Goal: Task Accomplishment & Management: Use online tool/utility

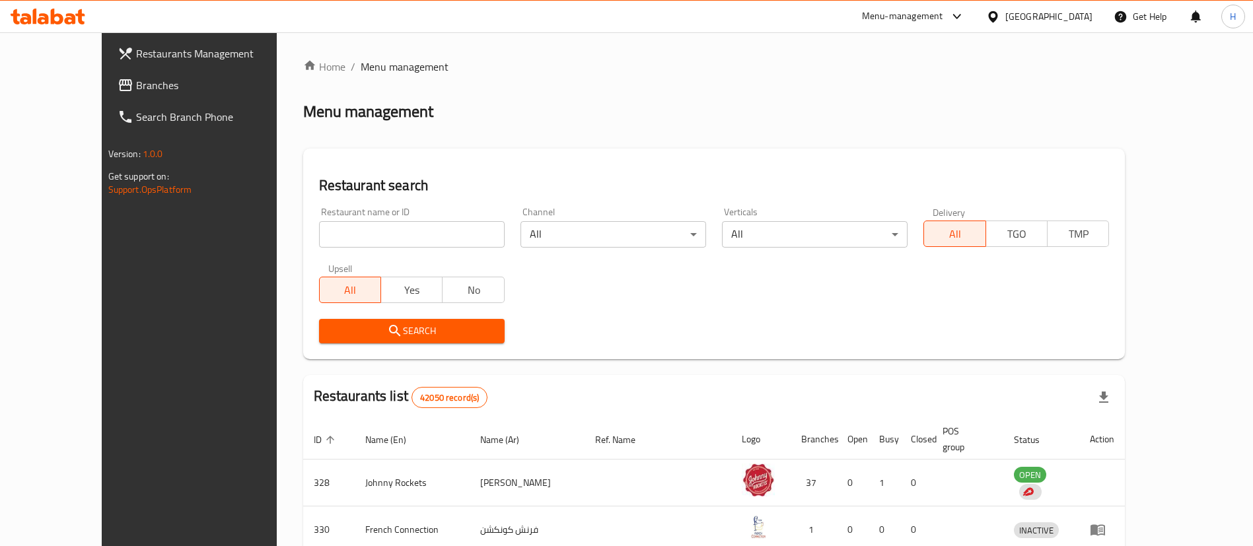
click at [1014, 16] on div "United Arab Emirates" at bounding box center [1048, 16] width 87 height 15
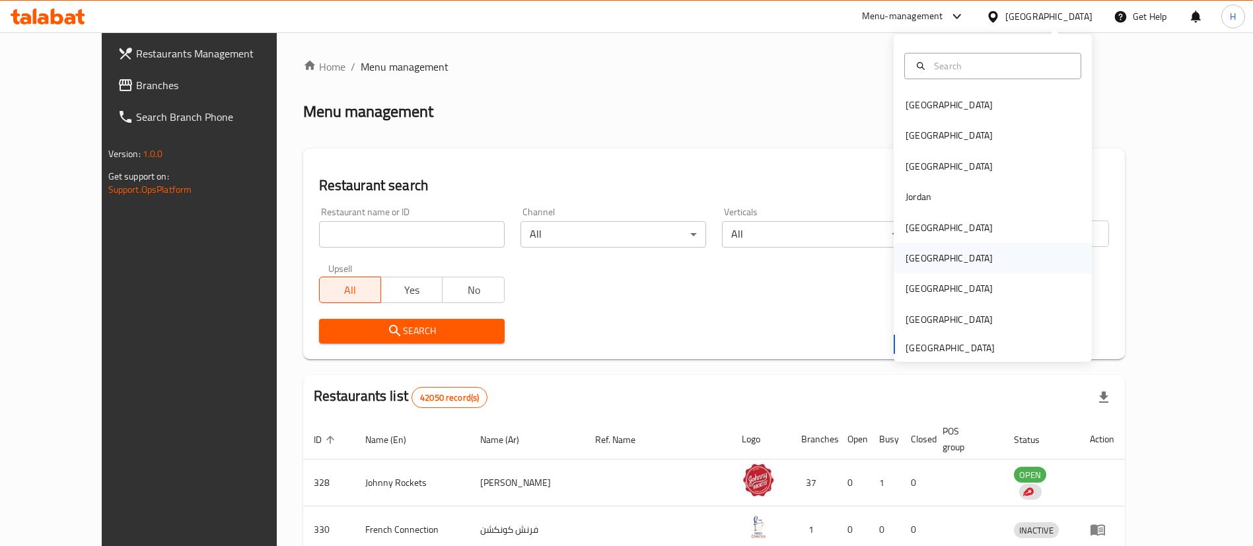
click at [905, 257] on div "[GEOGRAPHIC_DATA]" at bounding box center [948, 258] width 87 height 15
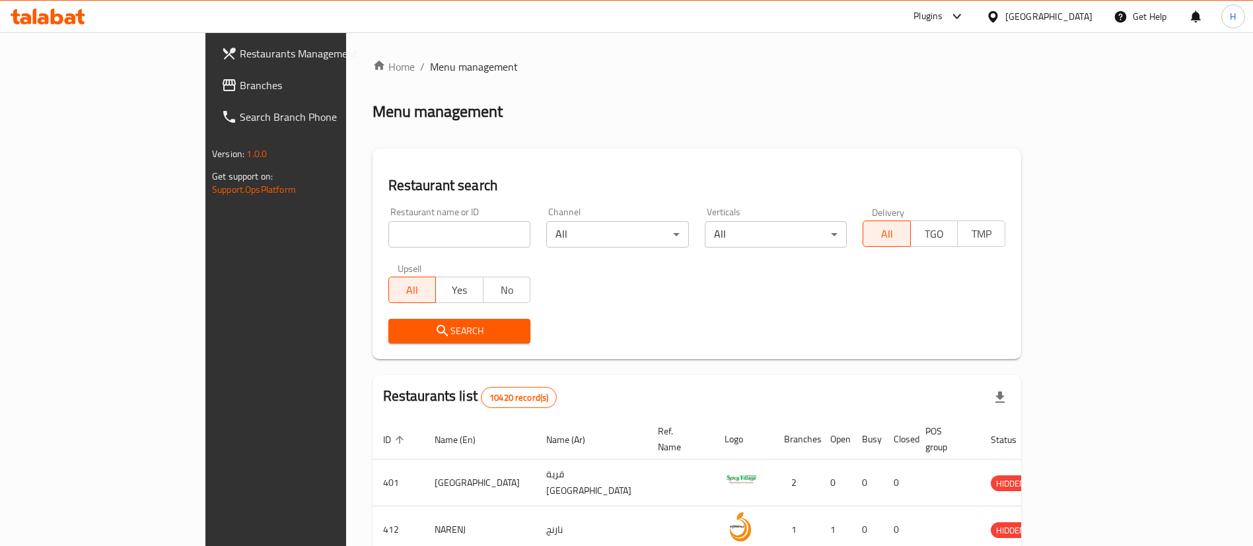
click at [240, 87] on span "Branches" at bounding box center [322, 85] width 164 height 16
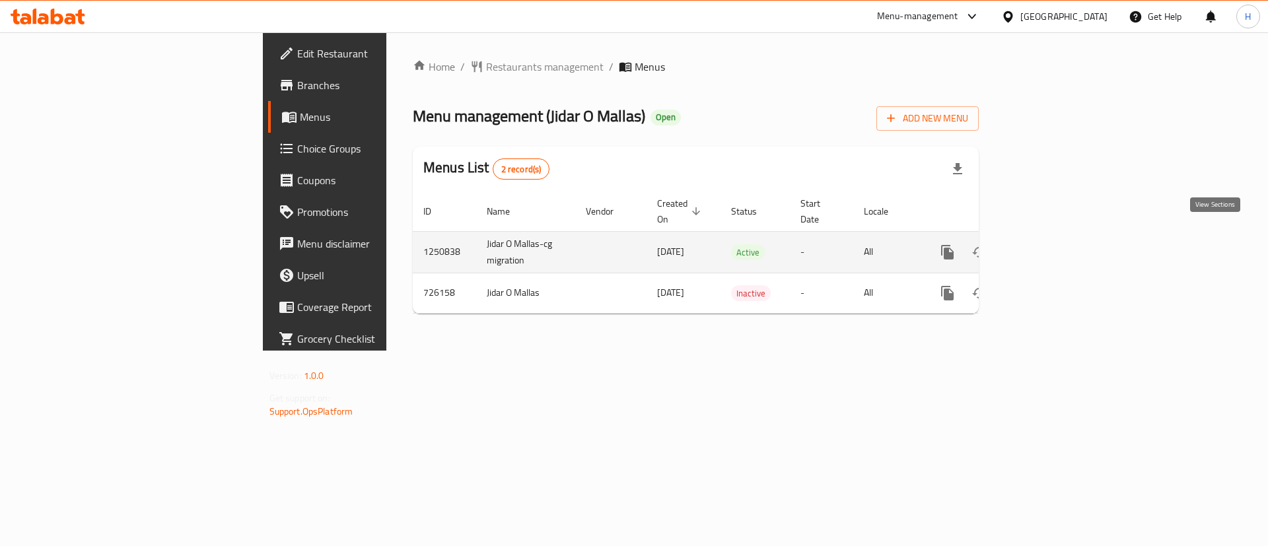
click at [1049, 246] on icon "enhanced table" at bounding box center [1043, 252] width 12 height 12
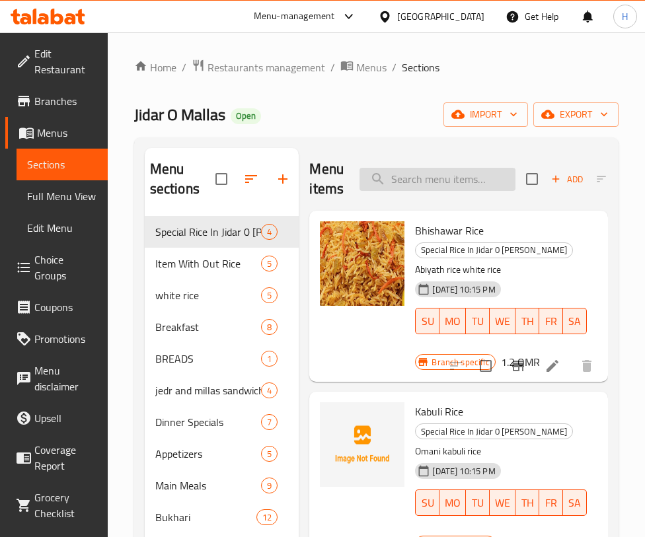
click at [420, 186] on input "search" at bounding box center [437, 179] width 156 height 23
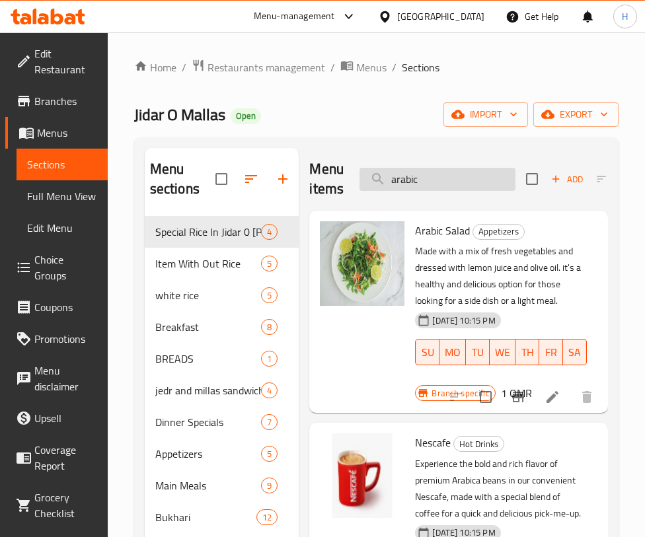
click at [468, 179] on input "arabic" at bounding box center [437, 179] width 156 height 23
click at [467, 178] on input "arabic" at bounding box center [437, 179] width 156 height 23
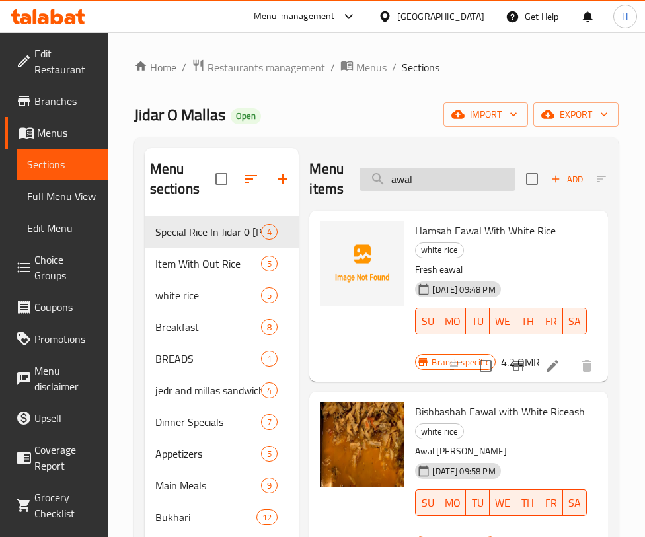
click at [470, 180] on input "awal" at bounding box center [437, 179] width 156 height 23
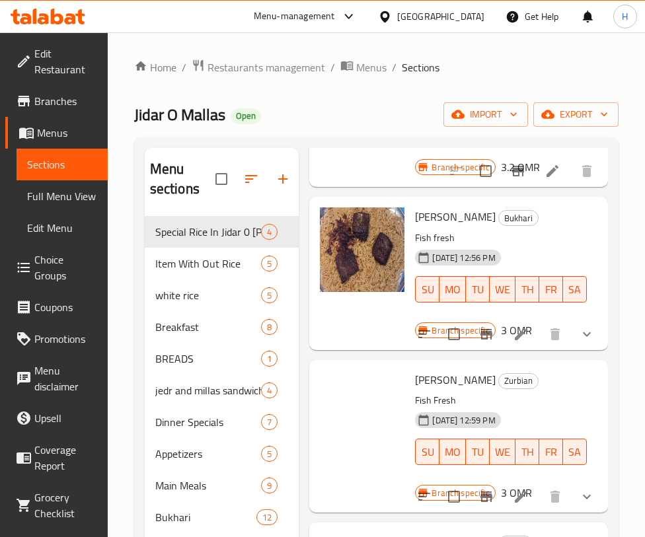
scroll to position [270, 0]
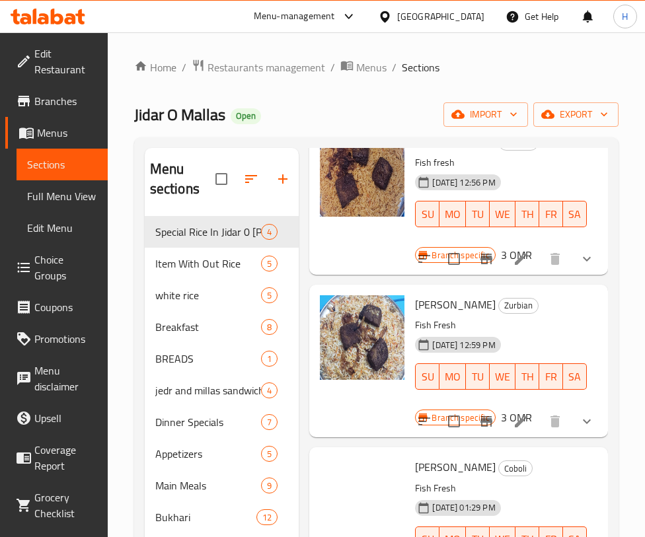
click at [535, 269] on div "Bukhari [PERSON_NAME] Fish fresh [DATE] 12:56 PM SU MO TU WE TH FR [PERSON_NAME…" at bounding box center [458, 198] width 288 height 142
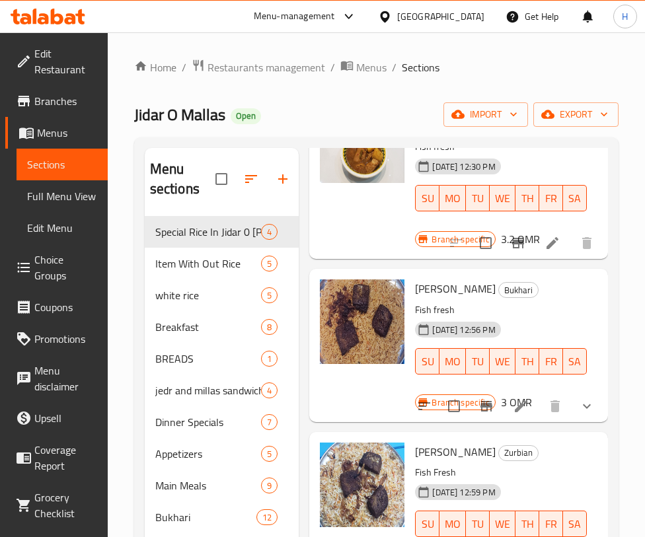
scroll to position [0, 0]
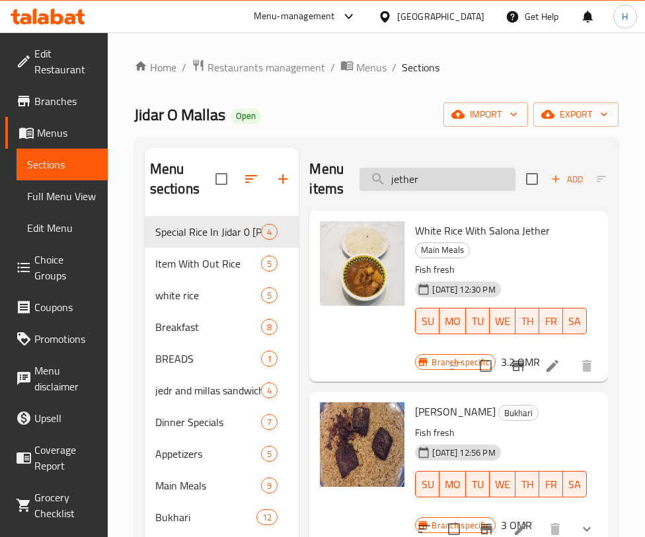
click at [472, 186] on input "jether" at bounding box center [437, 179] width 156 height 23
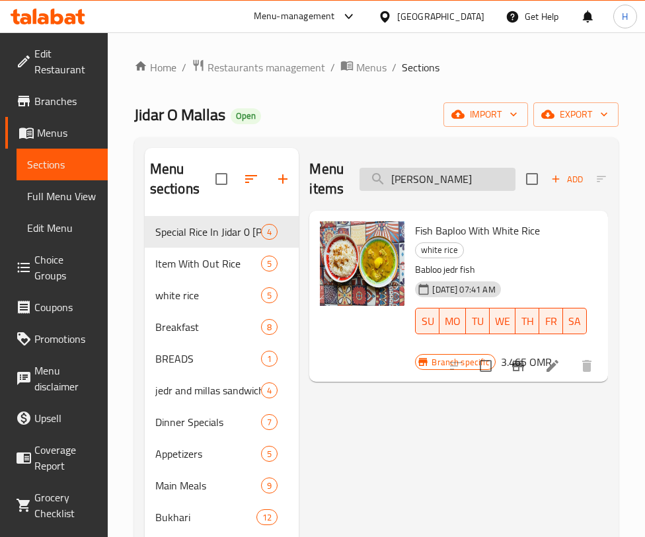
click at [431, 177] on input "[PERSON_NAME]" at bounding box center [437, 179] width 156 height 23
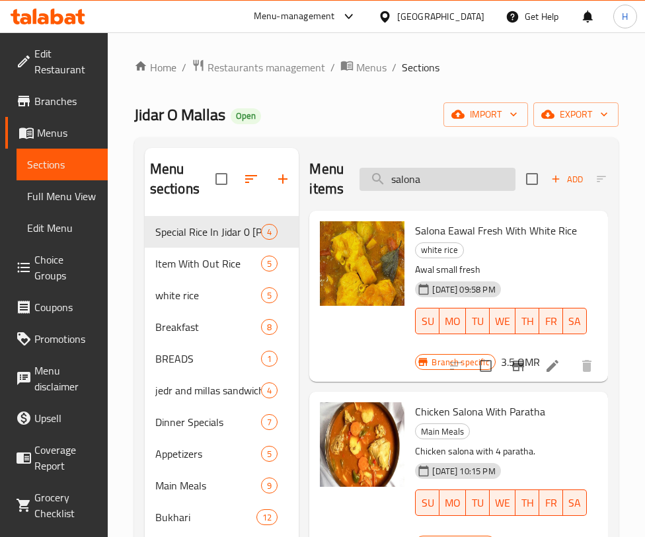
click at [428, 182] on input "salona" at bounding box center [437, 179] width 156 height 23
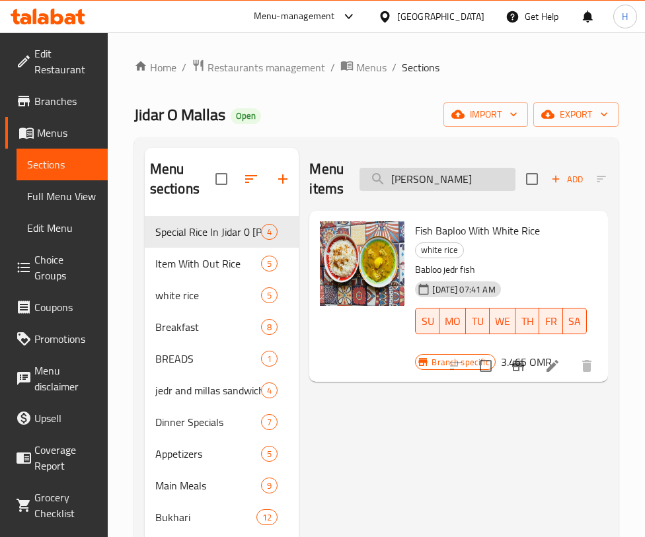
click at [454, 183] on input "[PERSON_NAME]" at bounding box center [437, 179] width 156 height 23
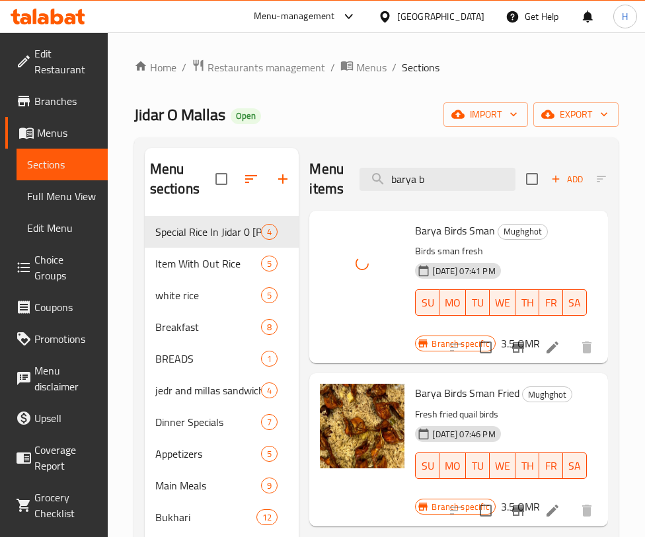
click at [450, 158] on div "Menu items barya b Add Sort Manage items" at bounding box center [458, 179] width 299 height 63
click at [448, 177] on input "barya b" at bounding box center [437, 179] width 156 height 23
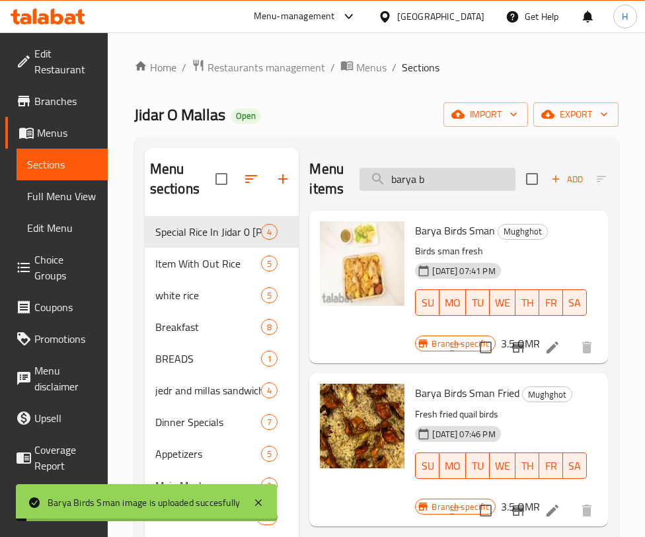
click at [448, 177] on input "barya b" at bounding box center [437, 179] width 156 height 23
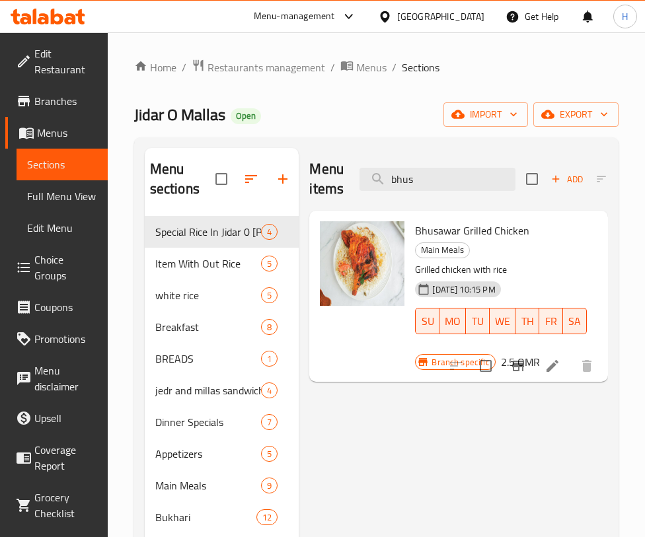
drag, startPoint x: 480, startPoint y: 449, endPoint x: 467, endPoint y: 435, distance: 19.2
click at [480, 449] on div "Menu items bhus Add Sort Manage items Bhusawar Grilled Chicken Main Meals Grill…" at bounding box center [453, 501] width 309 height 707
click at [451, 183] on input "bhus" at bounding box center [437, 179] width 156 height 23
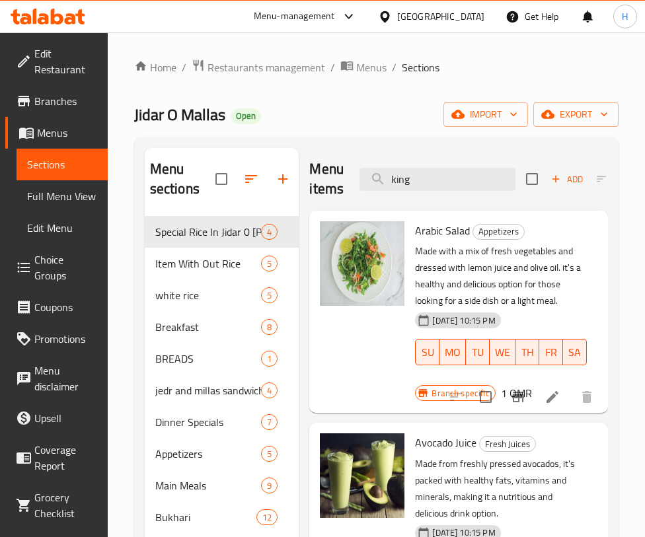
click at [479, 428] on div "Avocado Juice Fresh Juices Made from freshly pressed avocados, it's packed with…" at bounding box center [458, 524] width 288 height 192
click at [409, 166] on div "Menu items king Add Sort Manage items" at bounding box center [458, 179] width 299 height 63
click at [415, 177] on input "king" at bounding box center [437, 179] width 156 height 23
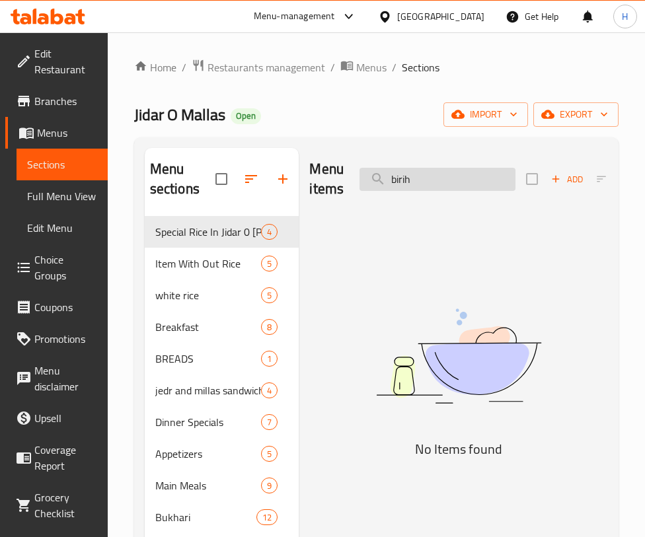
click at [449, 184] on input "birih" at bounding box center [437, 179] width 156 height 23
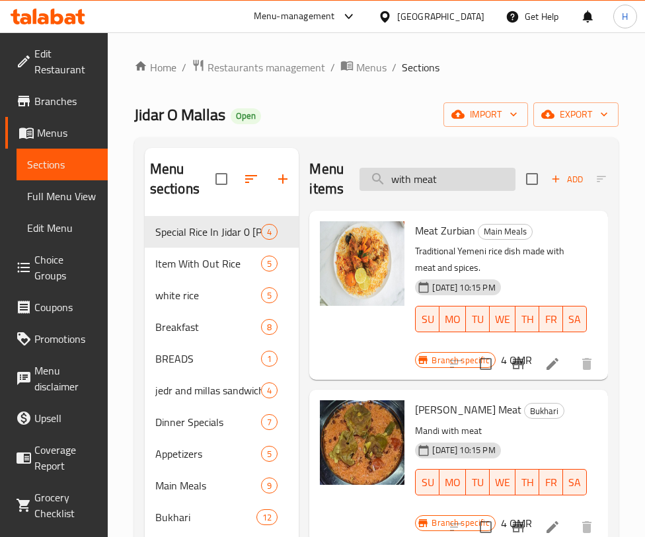
click at [447, 181] on input "with meat" at bounding box center [437, 179] width 156 height 23
click at [446, 180] on input "with meat" at bounding box center [437, 179] width 156 height 23
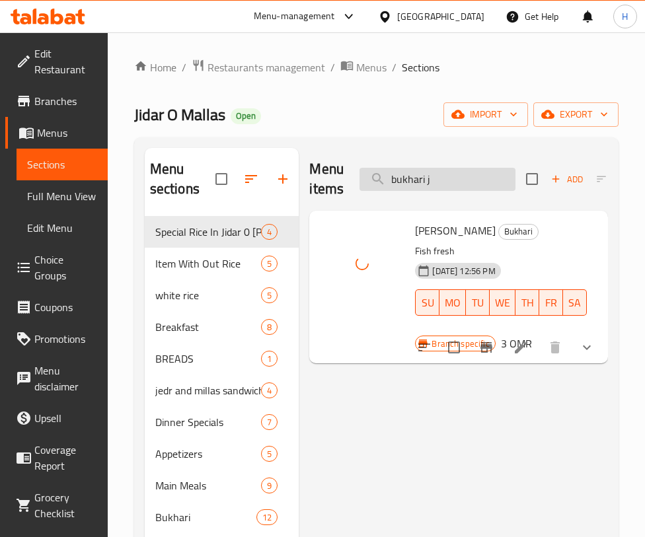
click at [447, 180] on input "bukhari j" at bounding box center [437, 179] width 156 height 23
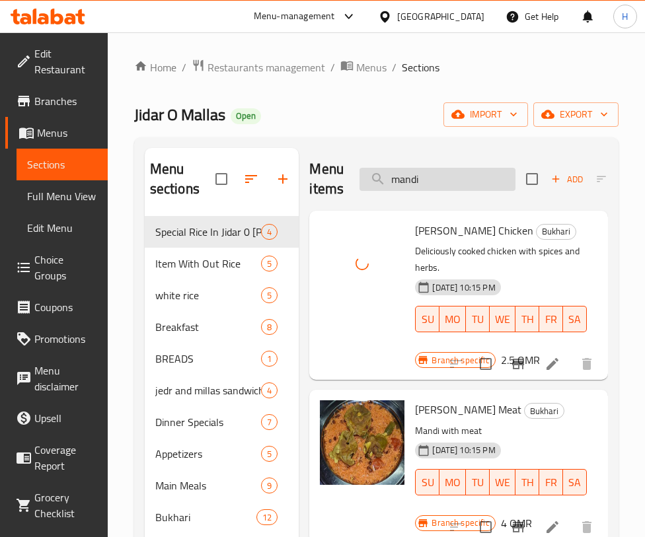
click at [470, 168] on input "mandi" at bounding box center [437, 179] width 156 height 23
click at [468, 178] on input "mandi" at bounding box center [437, 179] width 156 height 23
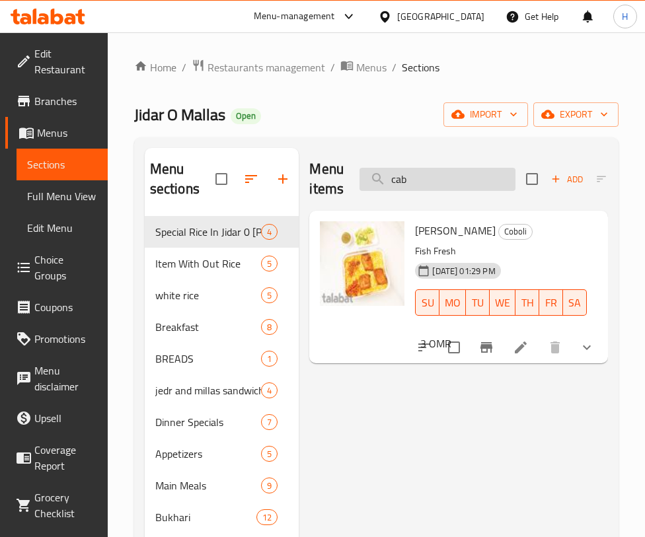
click at [402, 176] on input "cab" at bounding box center [437, 179] width 156 height 23
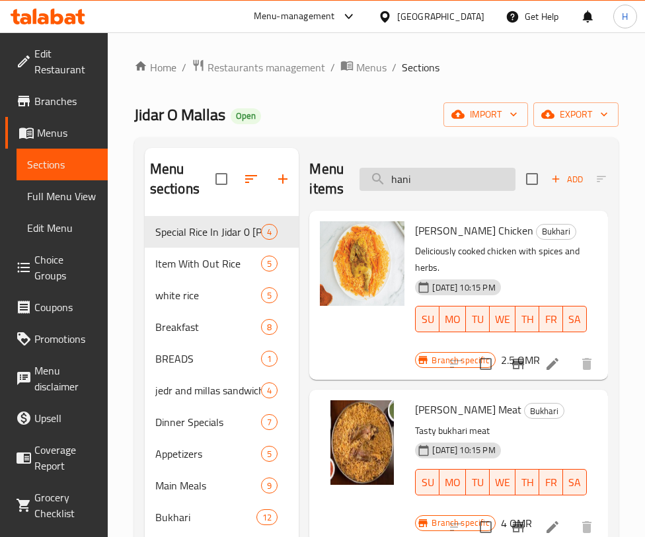
click at [468, 184] on input "hani" at bounding box center [437, 179] width 156 height 23
click at [467, 183] on input "hani" at bounding box center [437, 179] width 156 height 23
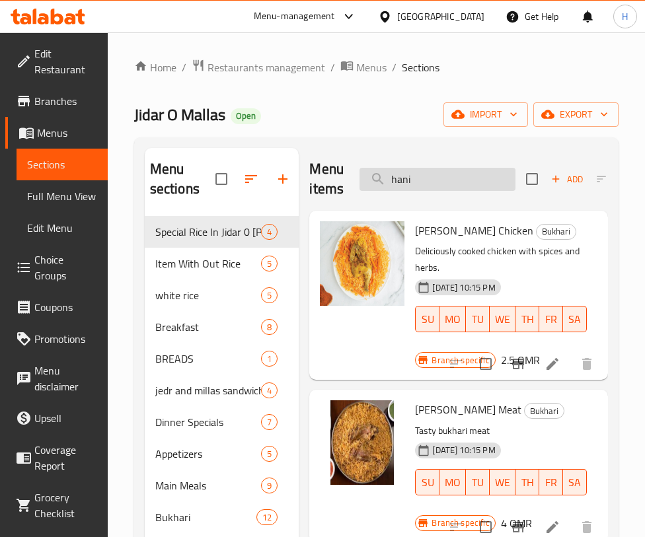
click at [467, 183] on input "hani" at bounding box center [437, 179] width 156 height 23
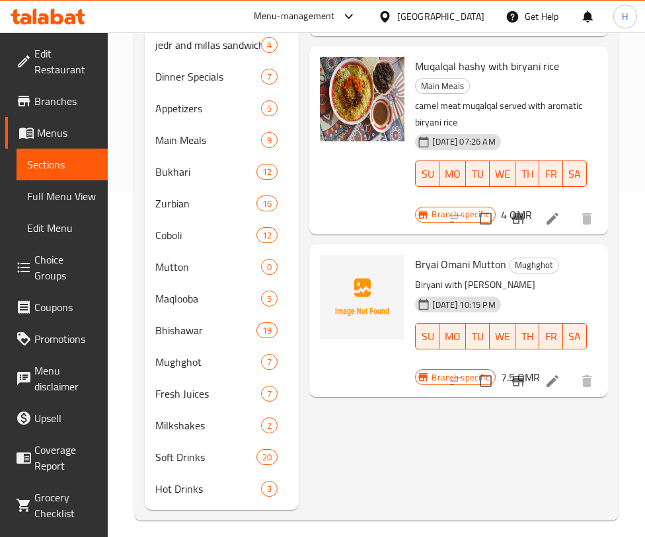
scroll to position [349, 0]
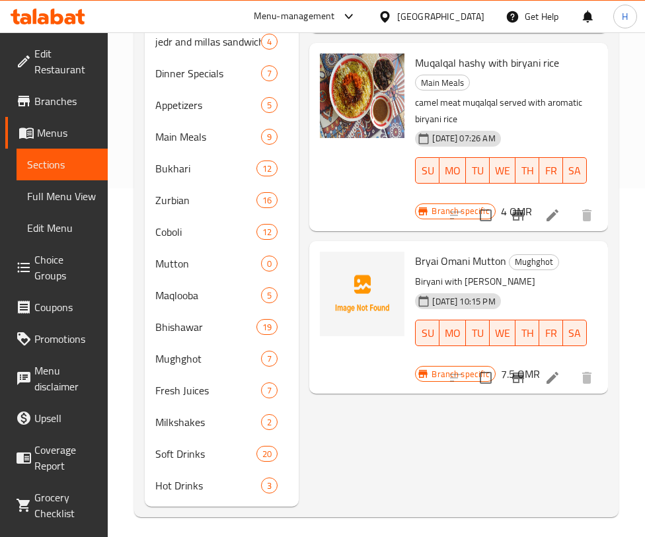
drag, startPoint x: 640, startPoint y: 79, endPoint x: 647, endPoint y: 55, distance: 24.2
click at [642, 72] on div "Home / Restaurants management / Menus / Sections Jidar O Mallas Open import exp…" at bounding box center [376, 114] width 537 height 860
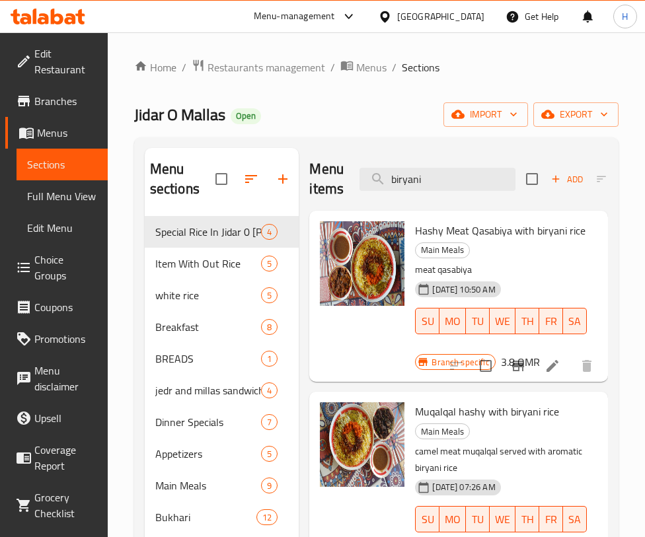
scroll to position [0, 0]
click at [592, 172] on span "Sort" at bounding box center [614, 179] width 53 height 20
click at [469, 186] on input "biryani" at bounding box center [437, 179] width 156 height 23
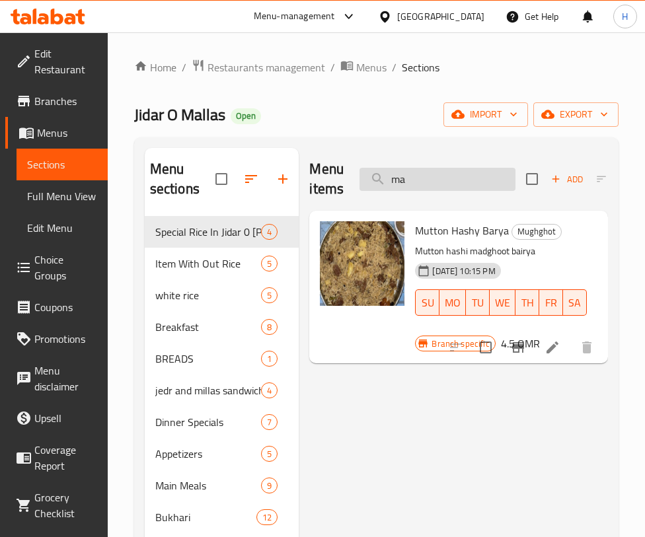
type input "m"
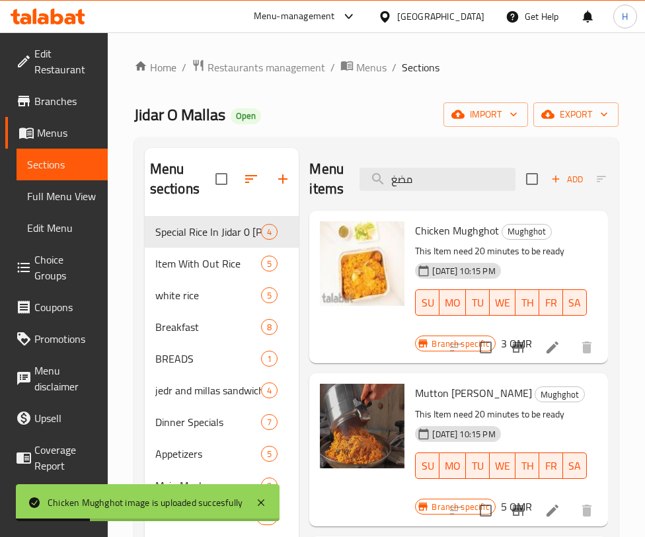
scroll to position [1, 0]
click at [421, 164] on div "Menu items مضغ Add Sort Manage items" at bounding box center [458, 179] width 299 height 63
click at [427, 174] on input "مضغ" at bounding box center [437, 179] width 156 height 23
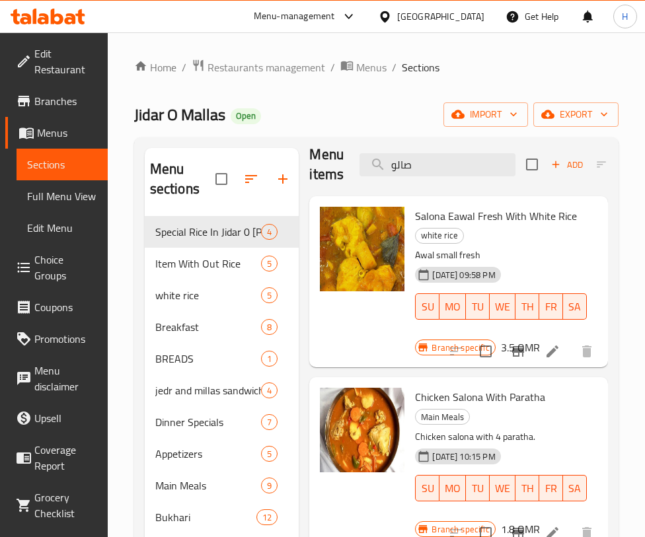
scroll to position [0, 0]
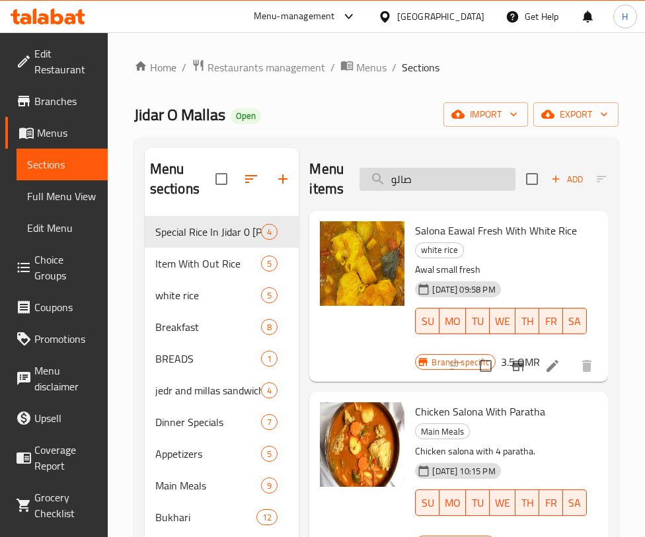
click at [459, 179] on input "صالو" at bounding box center [437, 179] width 156 height 23
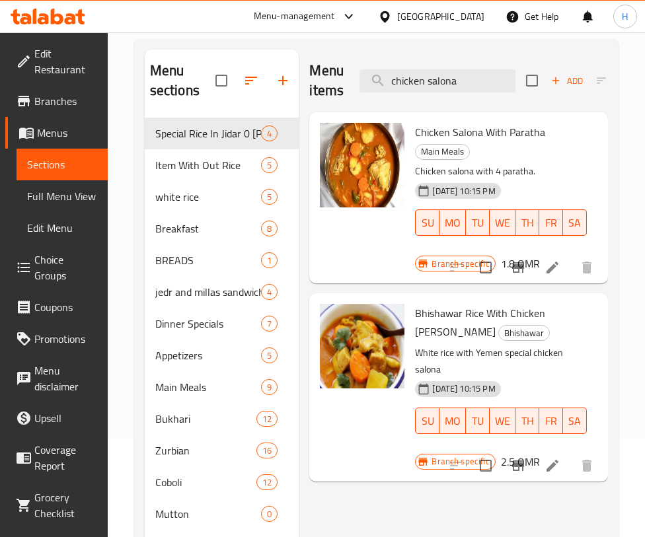
scroll to position [98, 0]
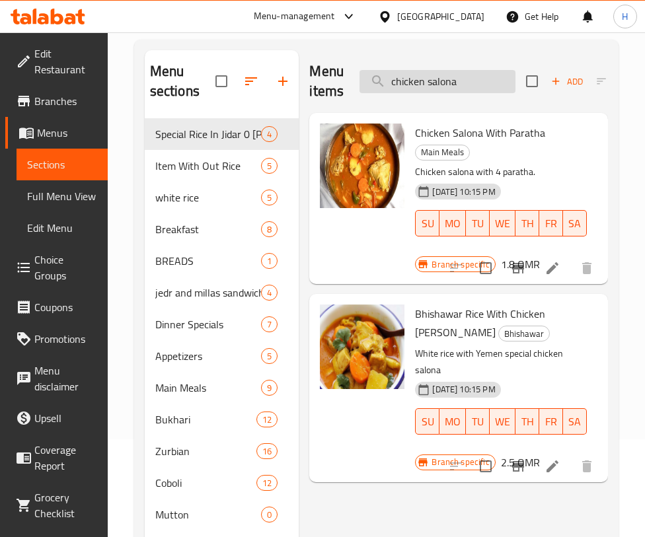
click at [466, 79] on input "chicken salona" at bounding box center [437, 81] width 156 height 23
click at [464, 78] on input "chicken salona" at bounding box center [437, 81] width 156 height 23
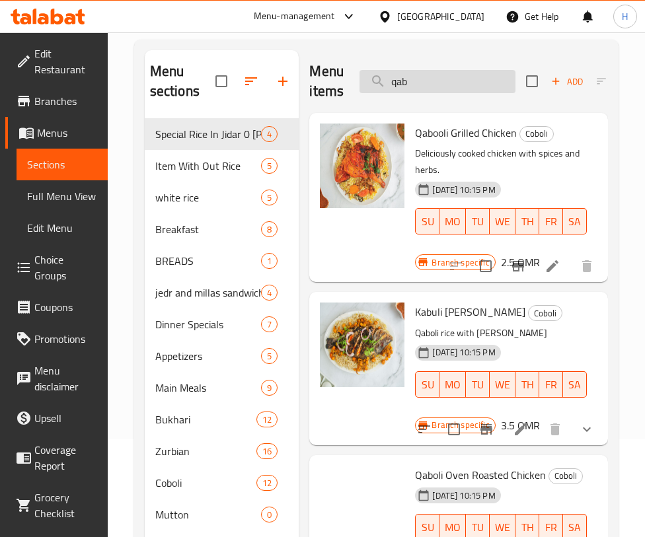
click at [437, 89] on input "qab" at bounding box center [437, 81] width 156 height 23
click at [435, 90] on input "qab" at bounding box center [437, 81] width 156 height 23
click at [443, 86] on input "qab" at bounding box center [437, 81] width 156 height 23
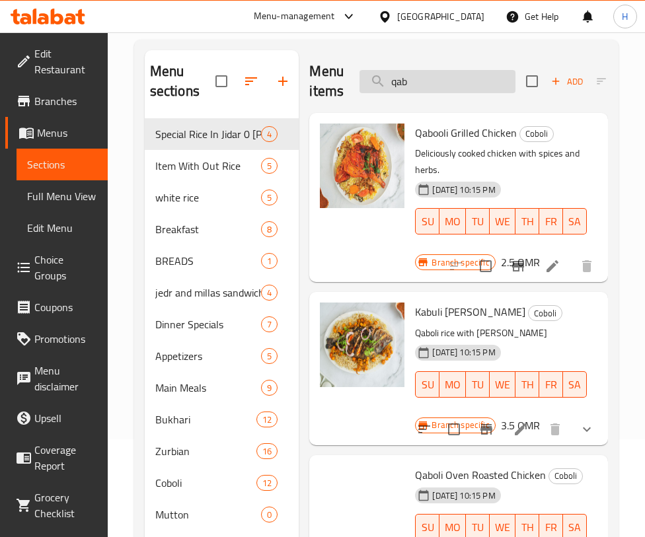
click at [443, 86] on input "qab" at bounding box center [437, 81] width 156 height 23
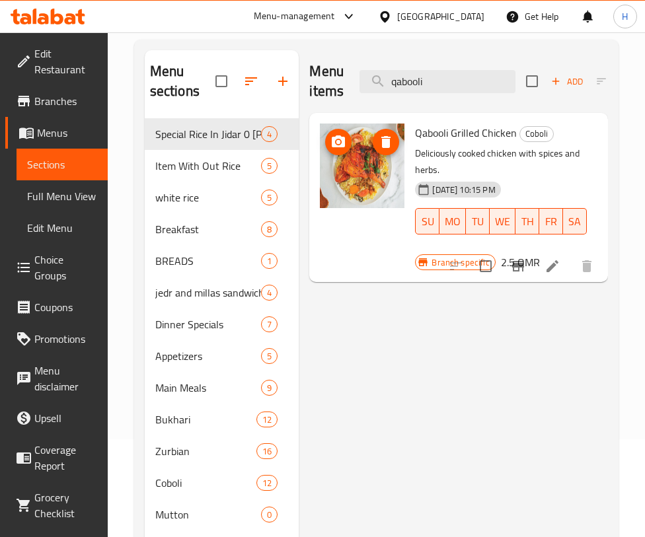
click at [376, 205] on img at bounding box center [362, 165] width 85 height 85
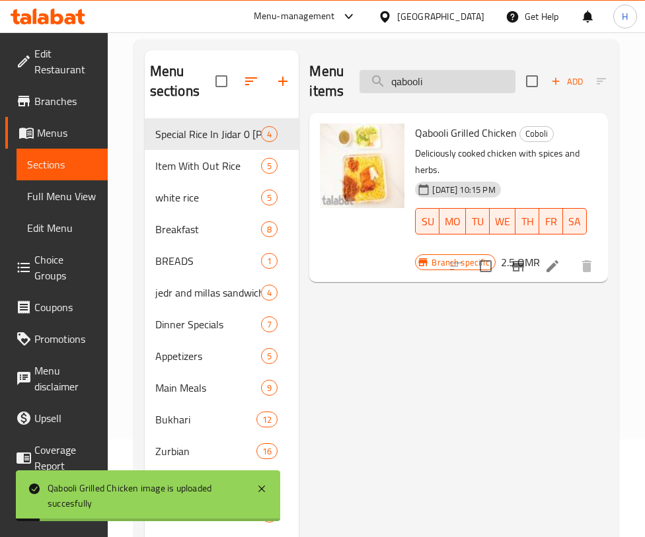
click at [433, 74] on input "qabooli" at bounding box center [437, 81] width 156 height 23
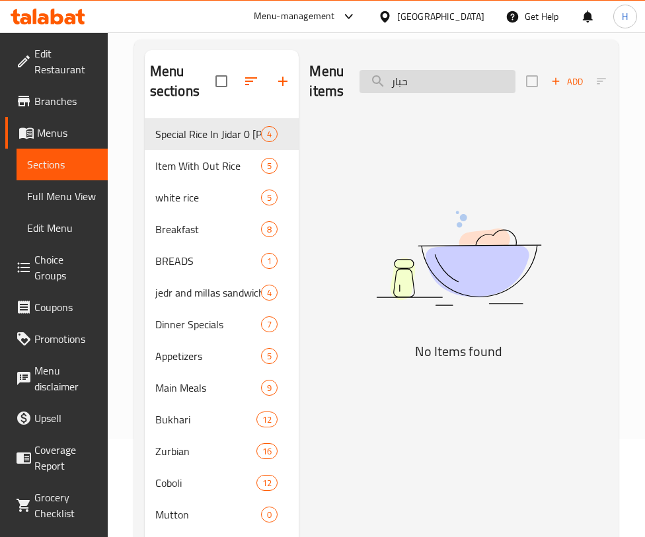
click at [424, 84] on input "حبار" at bounding box center [437, 81] width 156 height 23
click at [426, 85] on input "hamou" at bounding box center [437, 81] width 156 height 23
click at [425, 85] on input "hamou" at bounding box center [437, 81] width 156 height 23
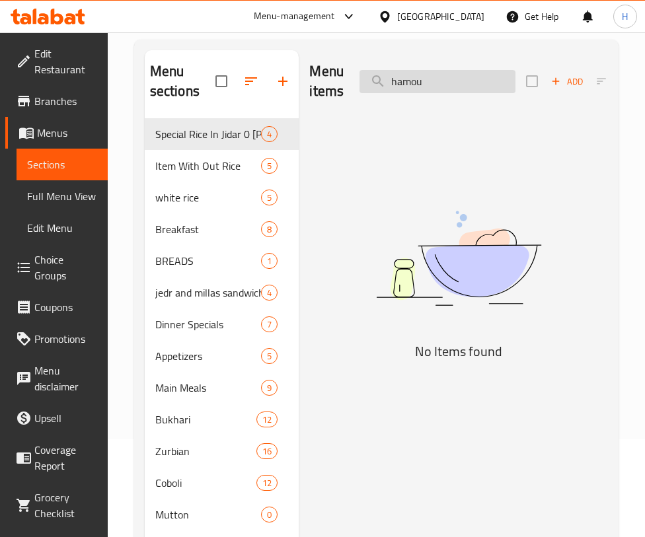
click at [425, 85] on input "hamou" at bounding box center [437, 81] width 156 height 23
type input "ح"
type input ";"
click at [439, 87] on input "كبس" at bounding box center [437, 81] width 156 height 23
click at [437, 86] on input "كبس" at bounding box center [437, 81] width 156 height 23
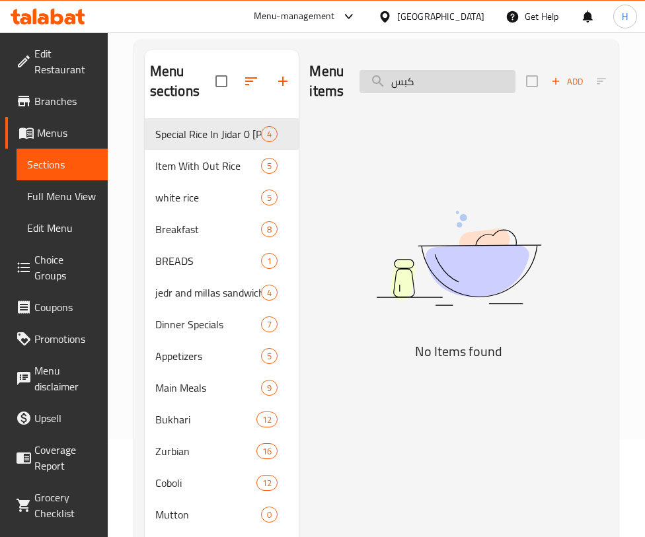
click at [437, 86] on input "كبس" at bounding box center [437, 81] width 156 height 23
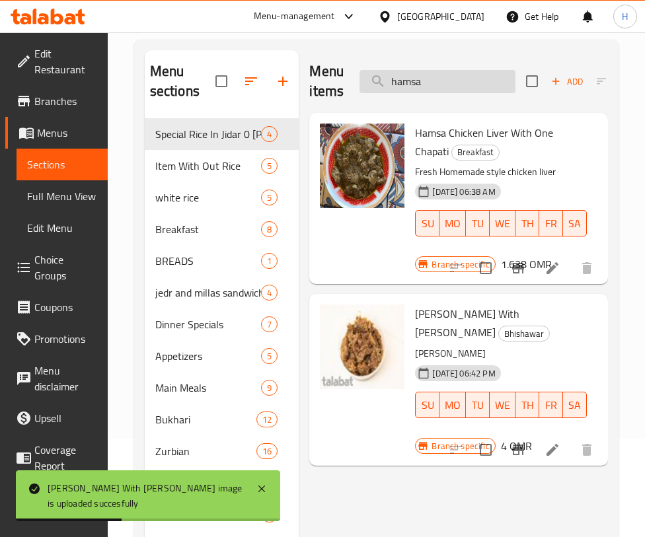
click at [439, 70] on input "hamsa" at bounding box center [437, 81] width 156 height 23
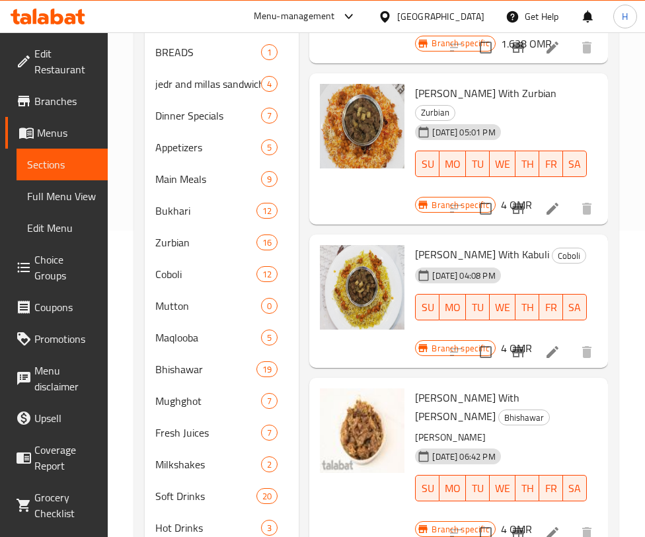
scroll to position [1126, 0]
drag, startPoint x: 584, startPoint y: 65, endPoint x: 596, endPoint y: 49, distance: 20.7
click at [584, 240] on div "[PERSON_NAME] With Kabuli Coboli [DATE] 04:08 PM SU MO TU WE TH FR [PERSON_NAME…" at bounding box center [458, 301] width 288 height 123
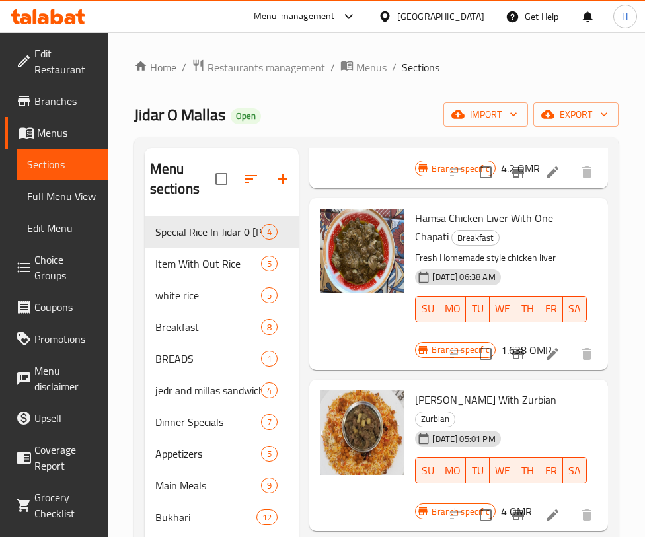
scroll to position [0, 0]
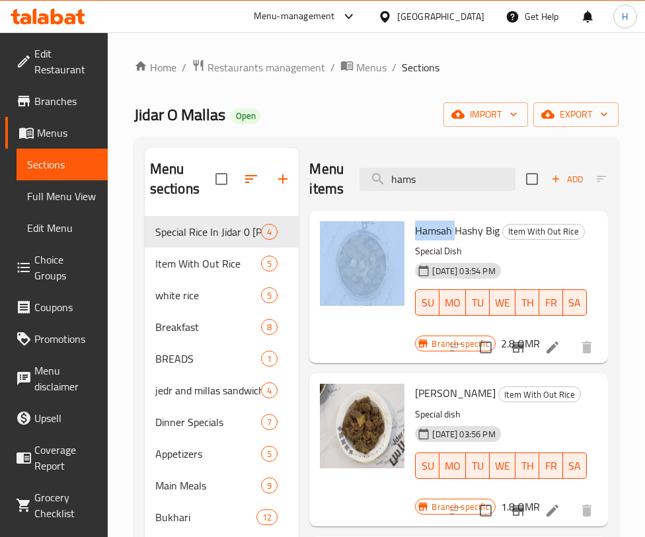
click at [592, 167] on div "Add Sort Manage items" at bounding box center [628, 179] width 204 height 41
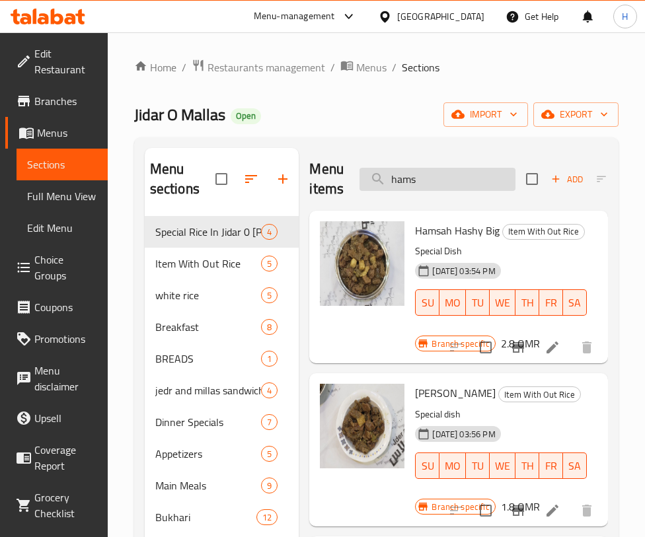
click at [439, 182] on input "hams" at bounding box center [437, 179] width 156 height 23
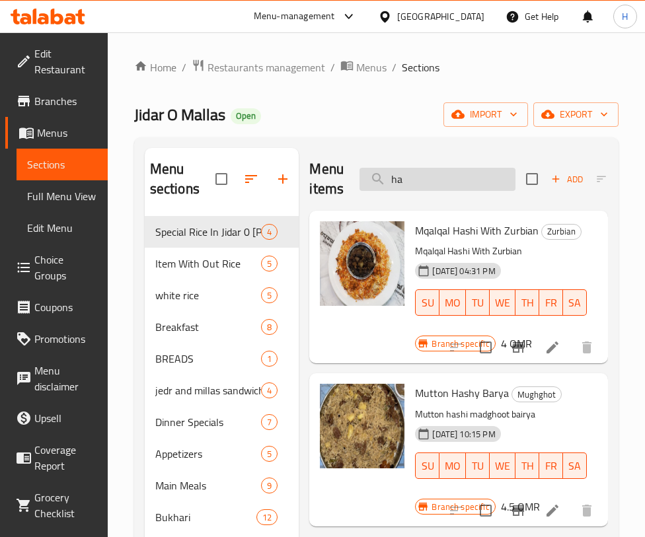
type input "h"
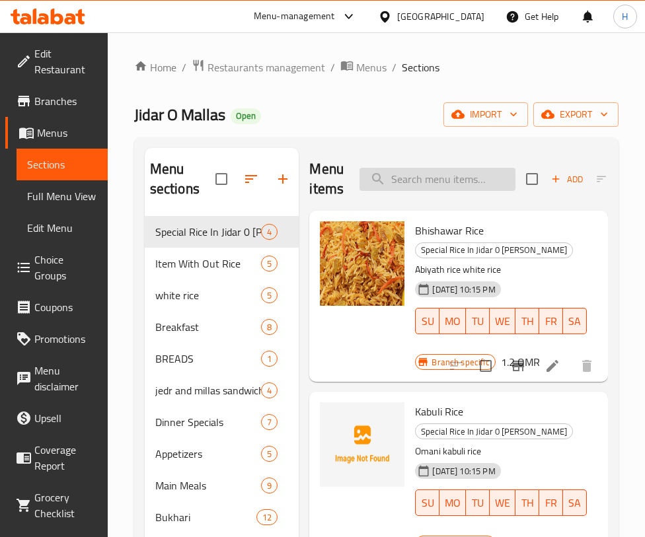
click at [442, 187] on input "search" at bounding box center [437, 179] width 156 height 23
click at [444, 188] on input "search" at bounding box center [437, 179] width 156 height 23
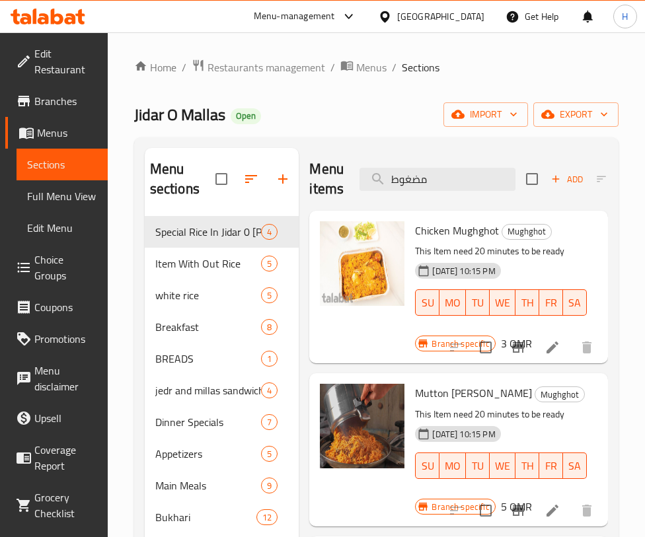
scroll to position [11, 0]
click at [476, 176] on input "مضغوط" at bounding box center [437, 179] width 156 height 23
click at [476, 175] on input "مضغوط" at bounding box center [437, 179] width 156 height 23
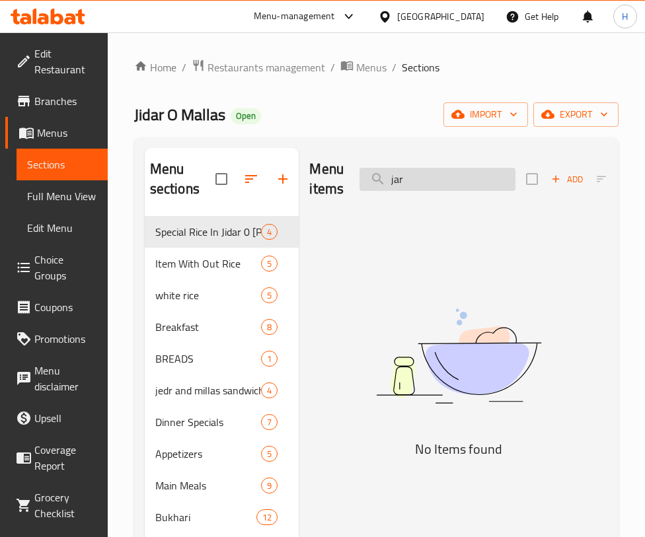
scroll to position [0, 0]
type input "j"
click at [476, 174] on input "jarjo" at bounding box center [437, 179] width 156 height 23
click at [442, 158] on div "Menu items jarjo Add Sort Manage items" at bounding box center [458, 179] width 299 height 63
click at [444, 169] on input "jarjo" at bounding box center [437, 179] width 156 height 23
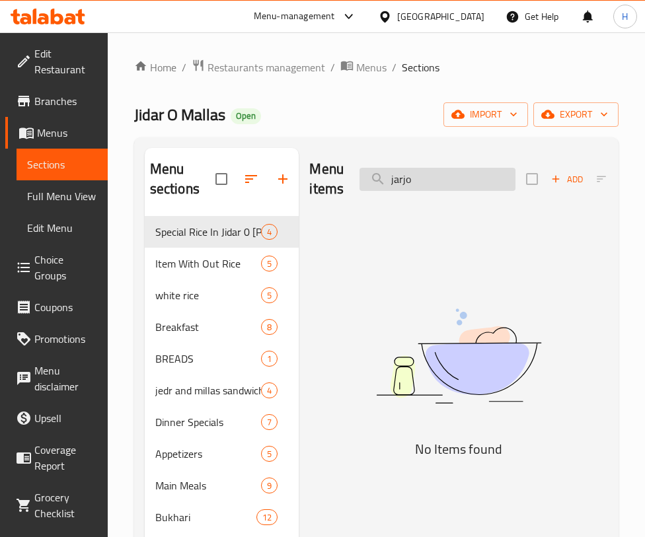
click at [445, 170] on input "jarjo" at bounding box center [437, 179] width 156 height 23
click at [409, 174] on input "جرجو" at bounding box center [437, 179] width 156 height 23
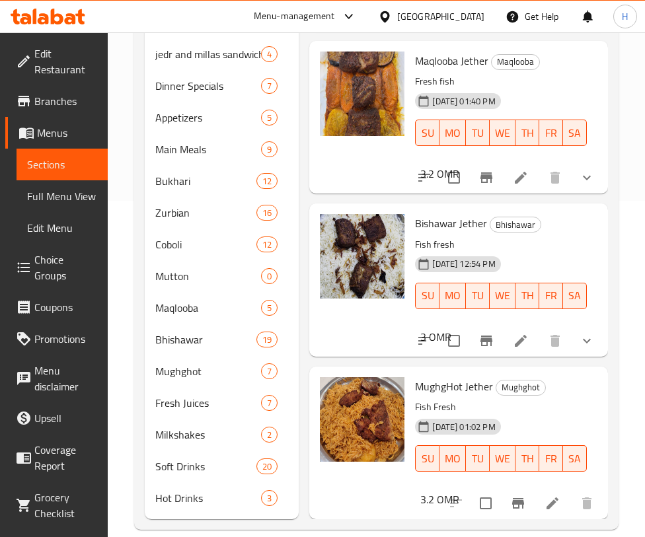
scroll to position [355, 0]
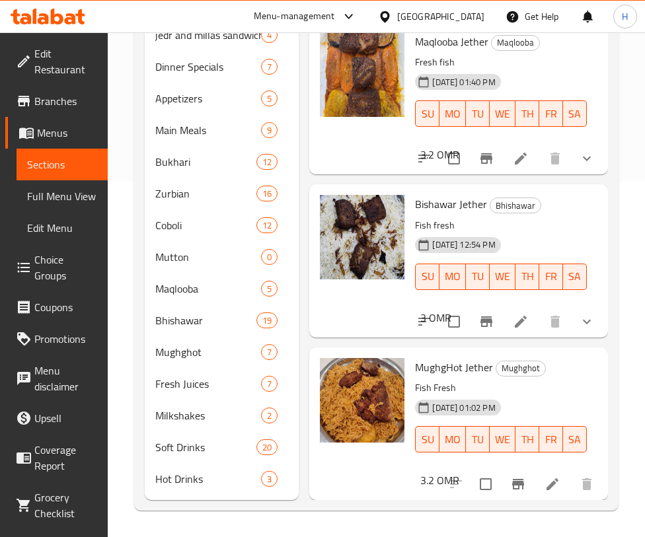
click at [513, 356] on div "MughgHot Jether Mughghot Fish Fresh [DATE] 01:02 PM SU MO TU WE TH FR SA 3.2 OMR" at bounding box center [458, 424] width 288 height 142
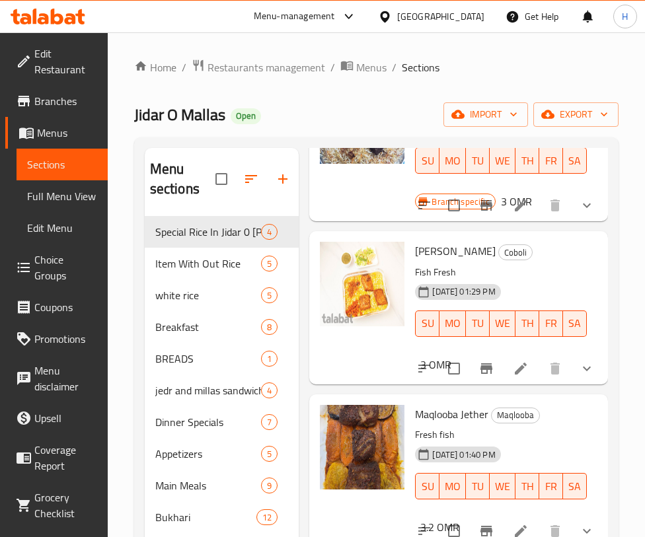
scroll to position [0, 0]
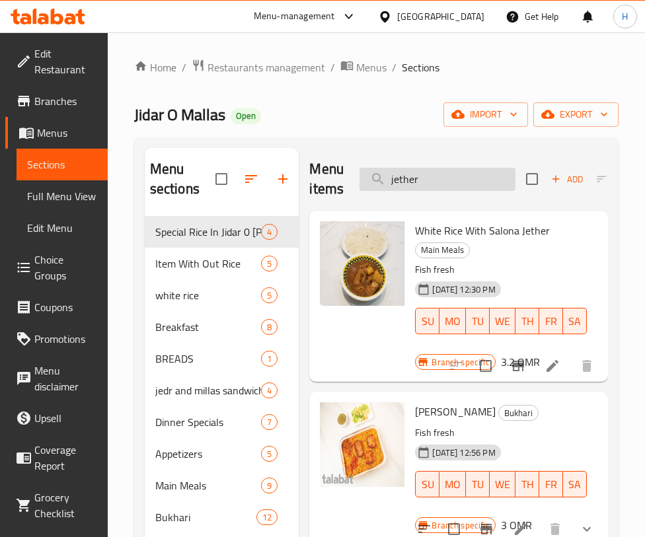
click at [460, 172] on input "jether" at bounding box center [437, 179] width 156 height 23
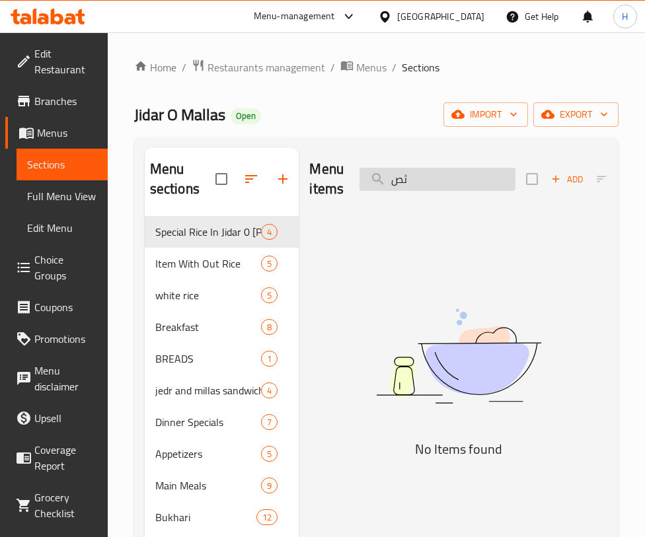
type input "ث"
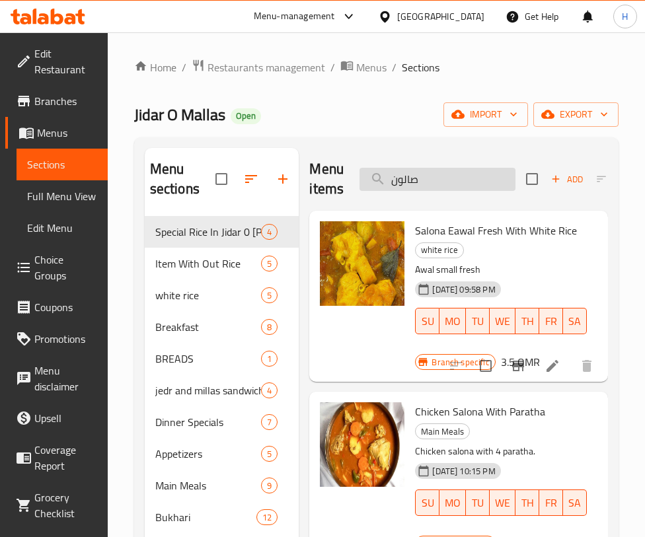
click at [470, 177] on input "صالون" at bounding box center [437, 179] width 156 height 23
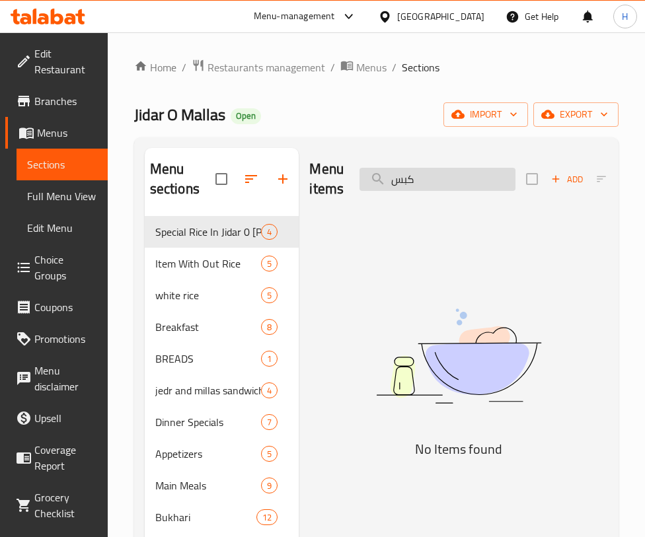
click at [433, 185] on input "كبس" at bounding box center [437, 179] width 156 height 23
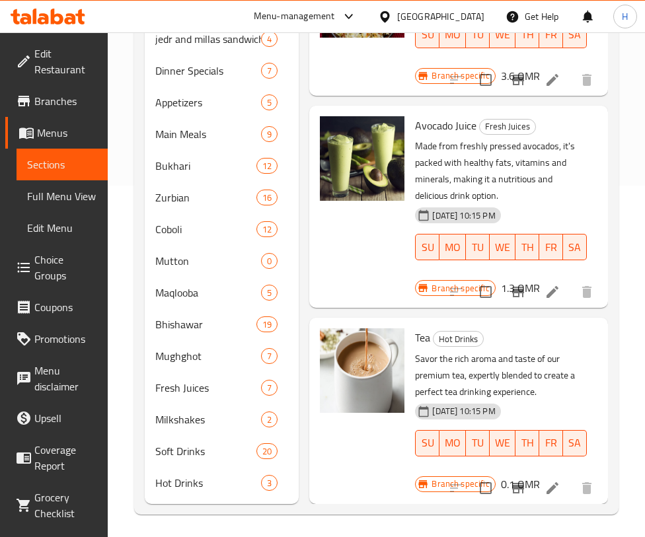
scroll to position [355, 0]
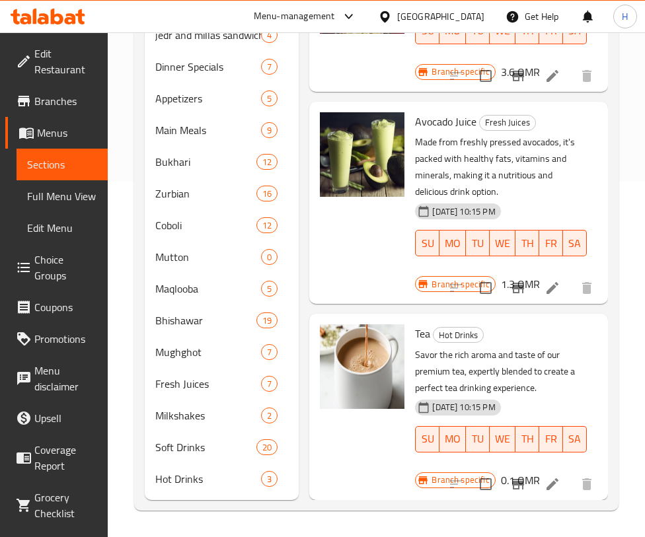
click at [467, 319] on div "Tea Hot Drinks Savor the rich aroma and taste of our premium tea, expertly blen…" at bounding box center [458, 406] width 288 height 175
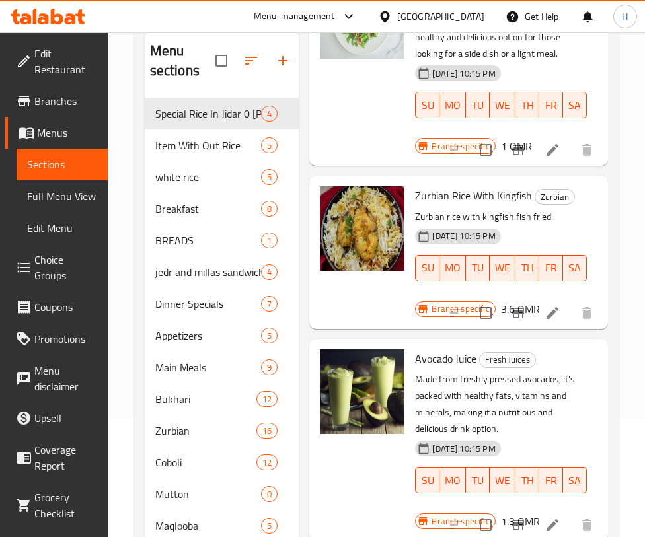
scroll to position [0, 0]
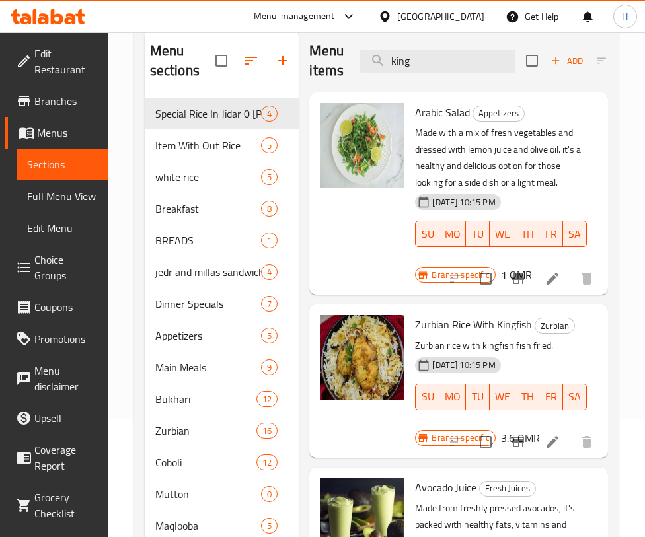
click at [514, 48] on div "Menu items king Add Sort Manage items" at bounding box center [458, 61] width 299 height 63
click at [489, 52] on input "king" at bounding box center [437, 61] width 156 height 23
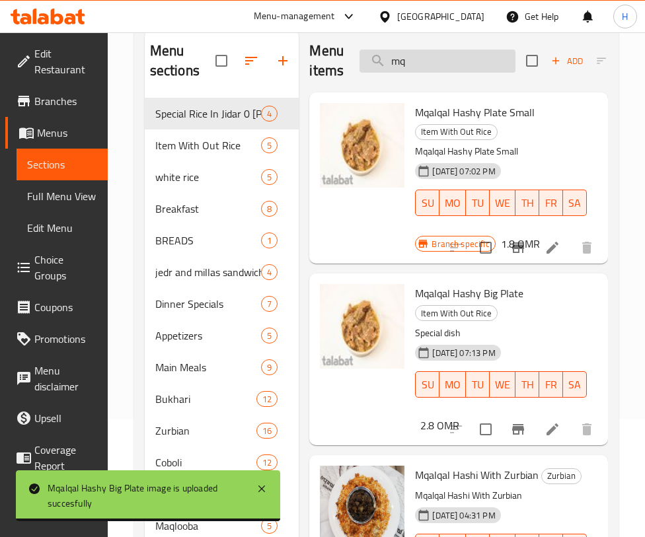
click at [458, 66] on input "mq" at bounding box center [437, 61] width 156 height 23
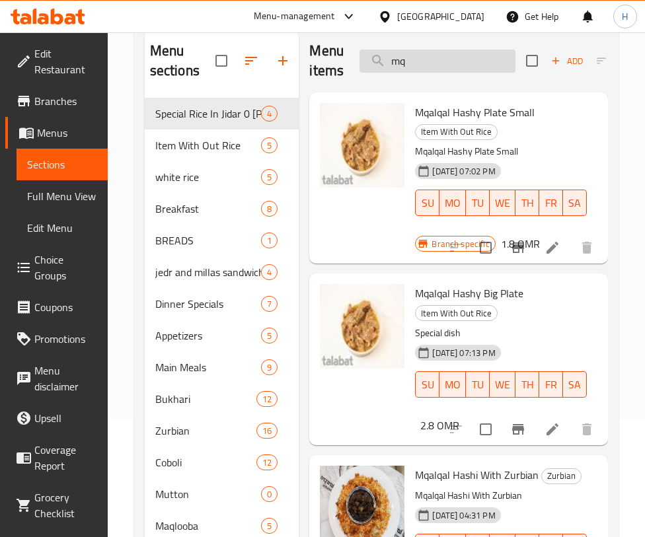
click at [458, 66] on input "mq" at bounding box center [437, 61] width 156 height 23
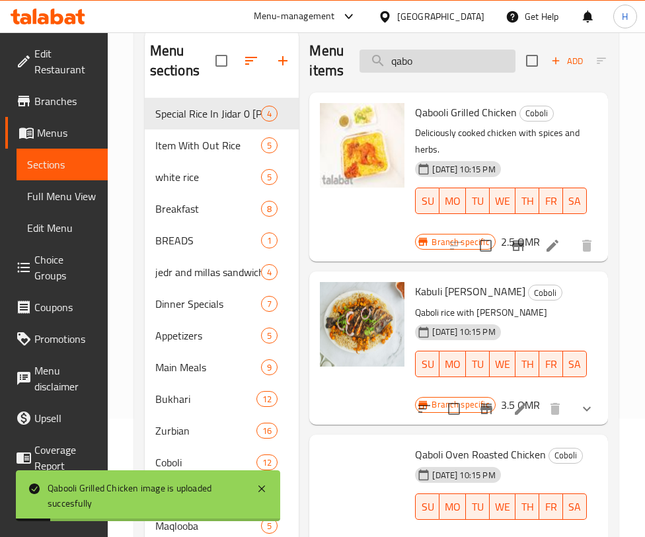
click at [424, 55] on input "qabo" at bounding box center [437, 61] width 156 height 23
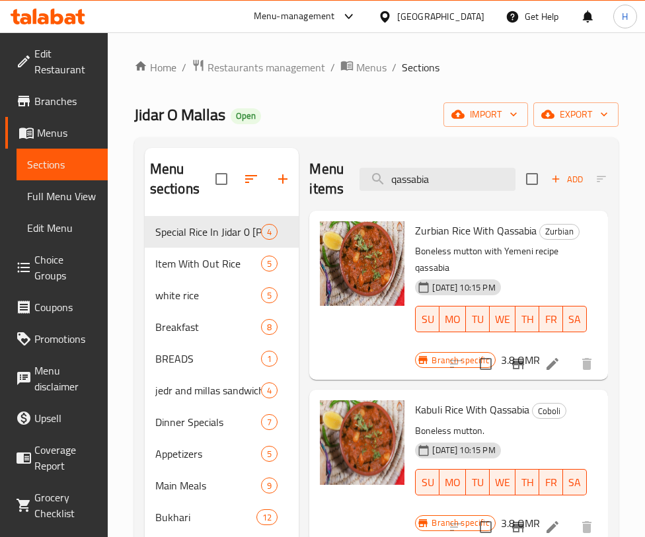
scroll to position [1, 0]
click at [390, 180] on input "qassabia" at bounding box center [437, 179] width 156 height 23
click at [400, 174] on input "qassabia" at bounding box center [437, 179] width 156 height 23
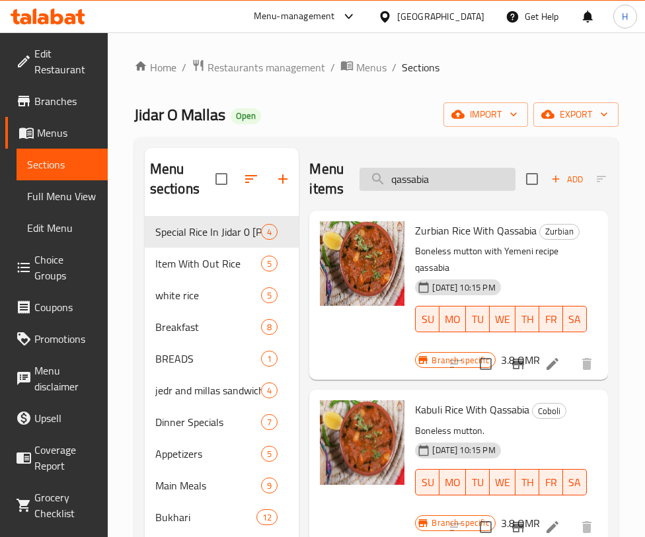
click at [400, 174] on input "qassabia" at bounding box center [437, 179] width 156 height 23
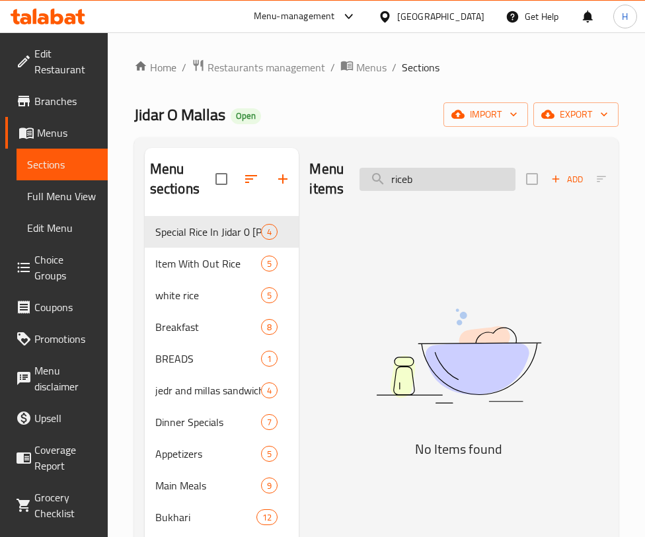
scroll to position [0, 0]
type input "v"
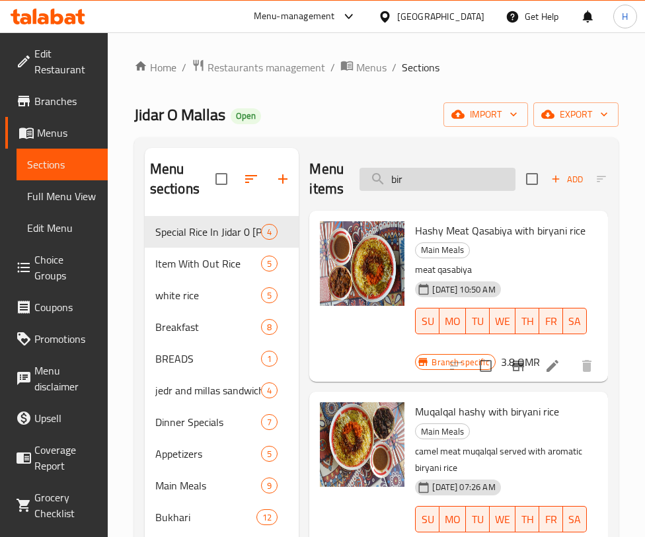
click at [448, 186] on input "bir" at bounding box center [437, 179] width 156 height 23
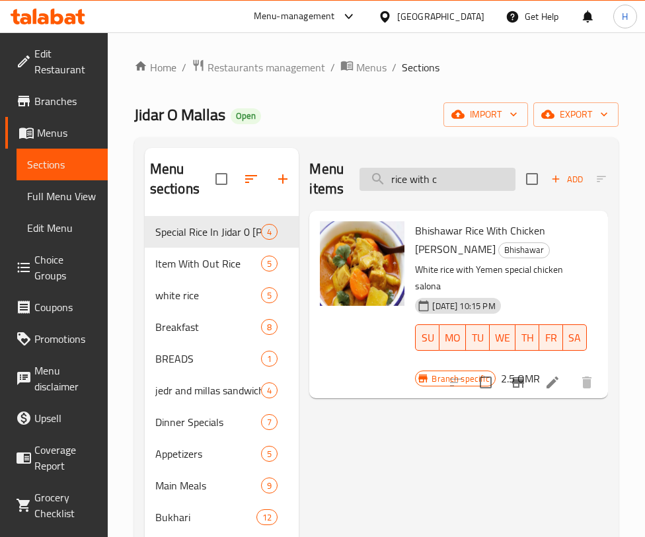
click at [441, 177] on input "rice with c" at bounding box center [437, 179] width 156 height 23
click at [443, 178] on input "rice with c" at bounding box center [437, 179] width 156 height 23
click at [444, 178] on input "rice with c" at bounding box center [437, 179] width 156 height 23
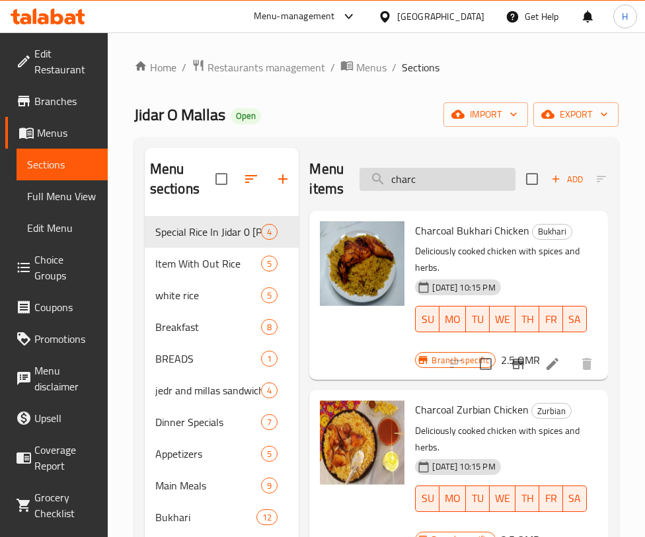
click at [458, 181] on input "charc" at bounding box center [437, 179] width 156 height 23
click at [457, 181] on input "charc" at bounding box center [437, 179] width 156 height 23
click at [474, 176] on input "charc" at bounding box center [437, 179] width 156 height 23
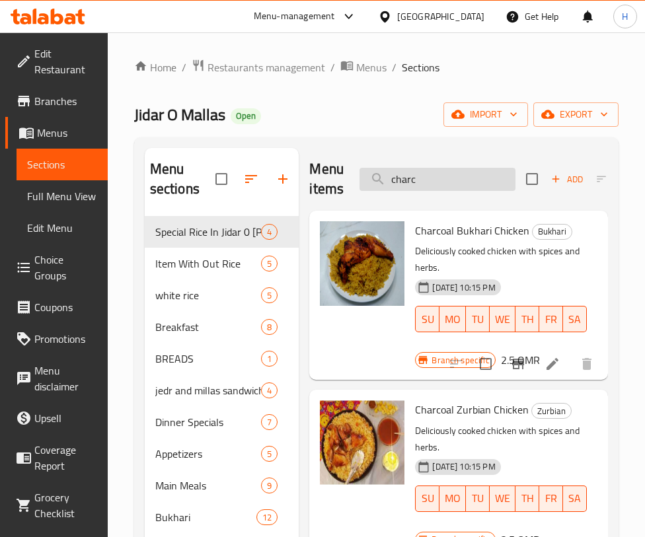
click at [476, 179] on input "charc" at bounding box center [437, 179] width 156 height 23
click at [433, 173] on input "charc" at bounding box center [437, 179] width 156 height 23
click at [434, 174] on input "charc" at bounding box center [437, 179] width 156 height 23
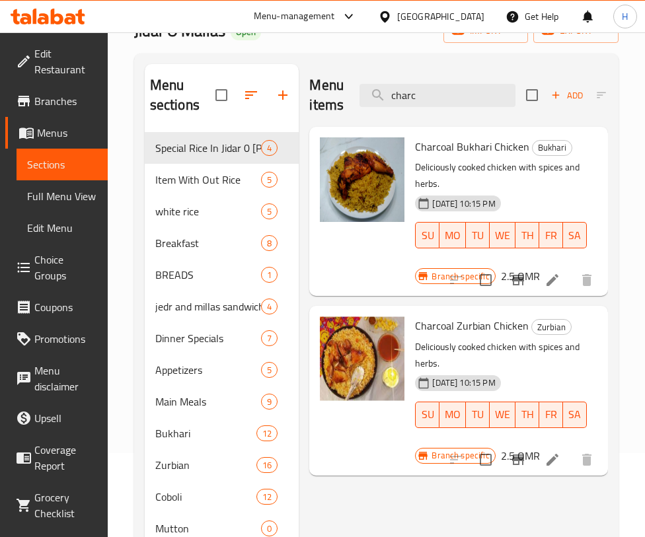
scroll to position [83, 0]
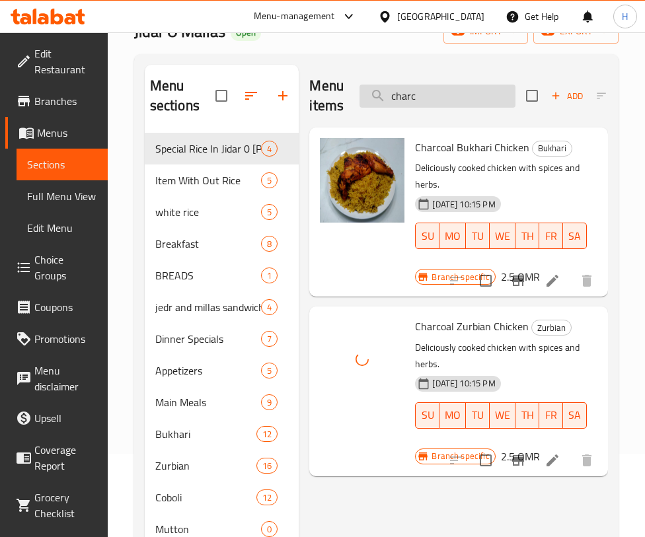
click at [423, 98] on input "charc" at bounding box center [437, 96] width 156 height 23
click at [424, 98] on input "charc" at bounding box center [437, 96] width 156 height 23
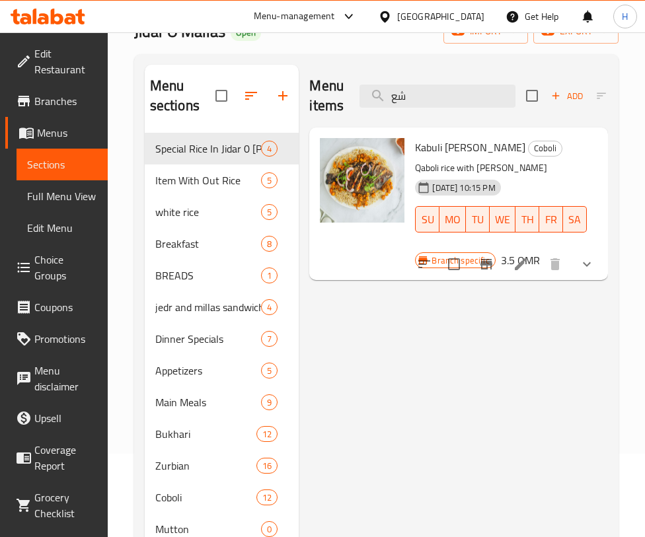
click at [507, 400] on div "Menu items شع Add Sort Manage items Kabuli [PERSON_NAME] Coboli Qaboli rice wit…" at bounding box center [453, 418] width 309 height 707
click at [447, 93] on input "شع" at bounding box center [437, 96] width 156 height 23
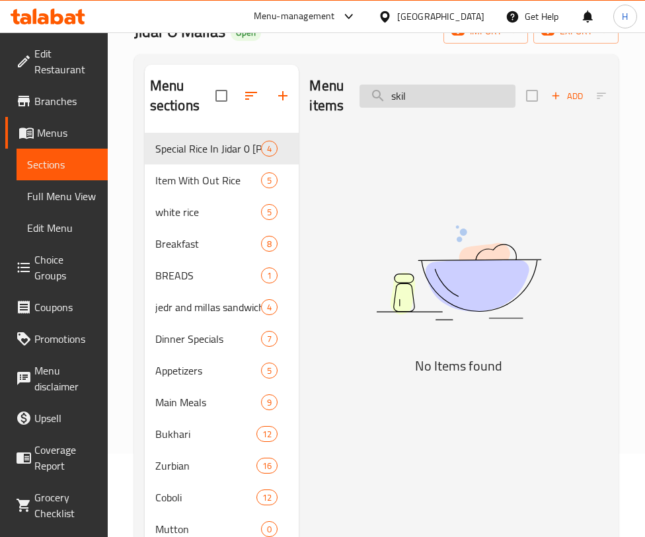
click at [451, 99] on input "skil" at bounding box center [437, 96] width 156 height 23
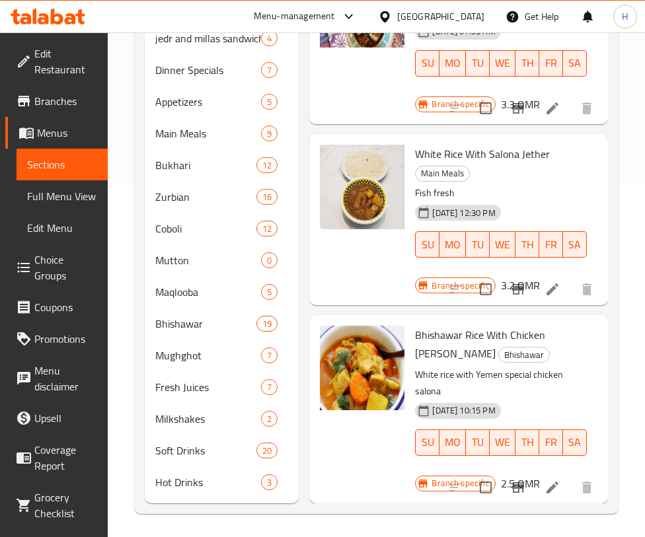
scroll to position [1083, 0]
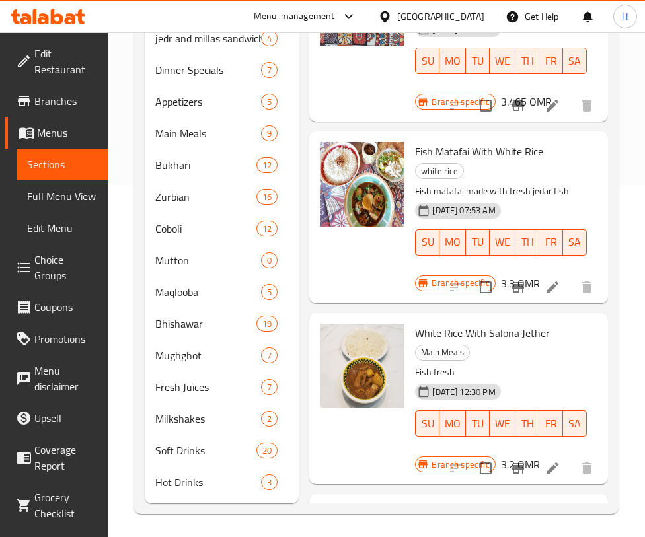
scroll to position [608, 0]
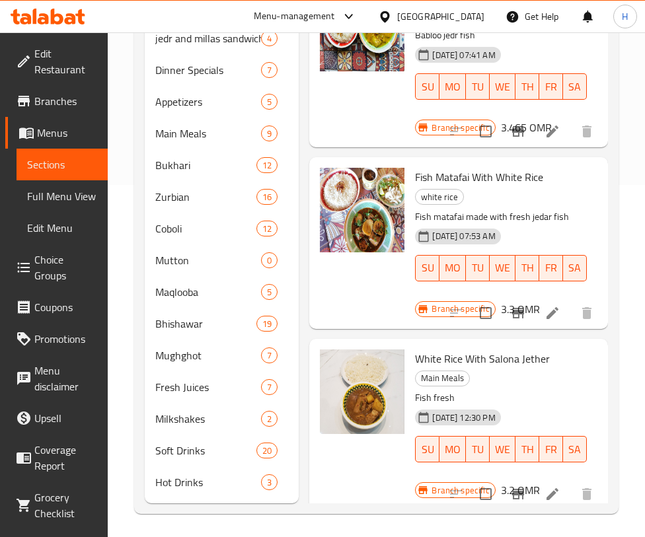
click at [643, 46] on div "Home / Restaurants management / Menus / Sections Jidar O Mallas Open import exp…" at bounding box center [376, 110] width 537 height 860
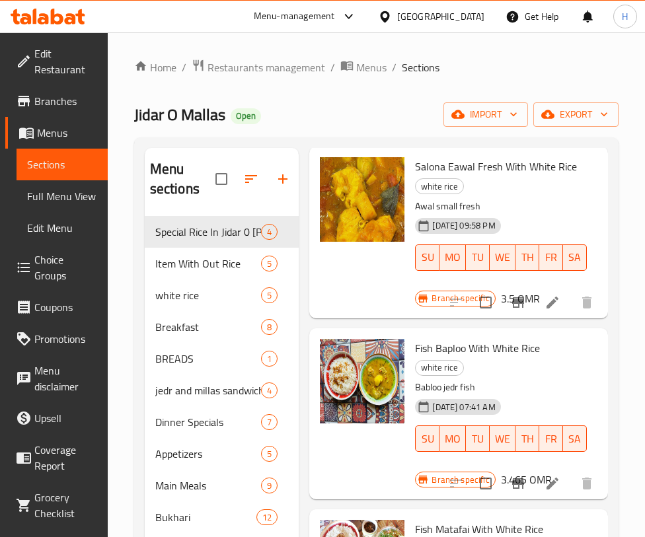
scroll to position [2, 0]
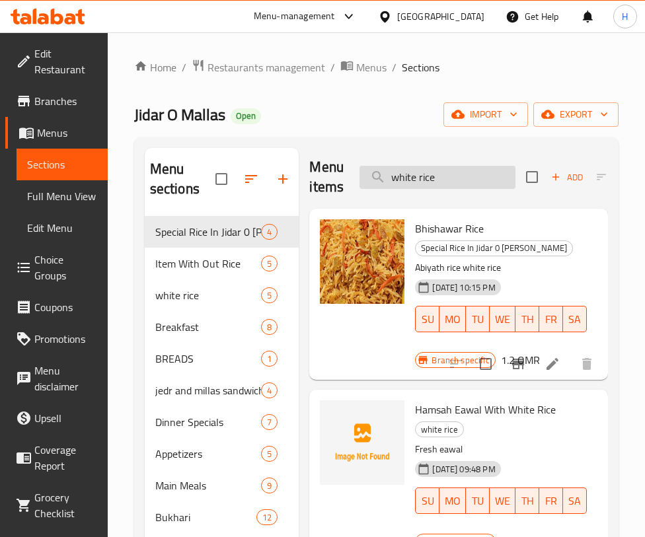
click at [425, 169] on input "white rice" at bounding box center [437, 177] width 156 height 23
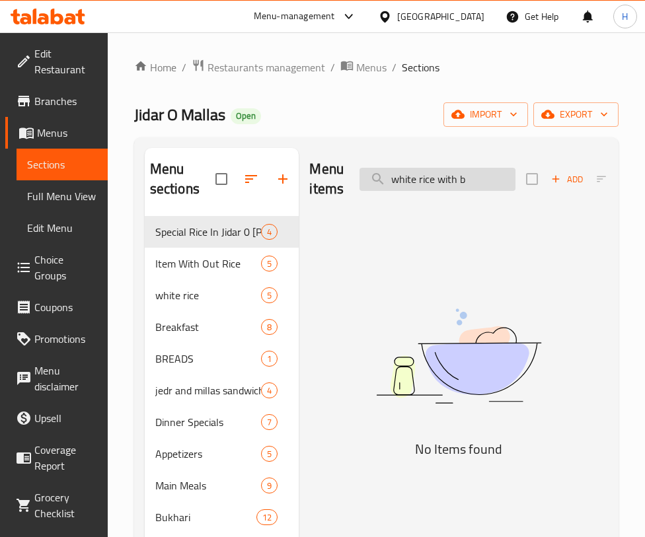
click at [408, 181] on input "white rice with b" at bounding box center [437, 179] width 156 height 23
click at [476, 178] on input "white rice with chicken s" at bounding box center [437, 179] width 156 height 23
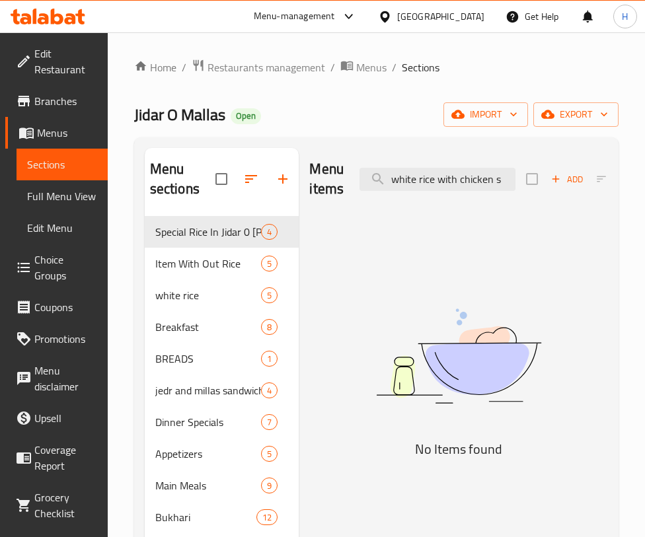
drag, startPoint x: 460, startPoint y: 178, endPoint x: 596, endPoint y: 188, distance: 136.4
click at [595, 190] on div "Menu items white rice with chicken s Add Sort Manage items" at bounding box center [458, 179] width 299 height 63
click at [452, 172] on input "white rice with ha" at bounding box center [437, 179] width 156 height 23
click at [485, 183] on input "white rice with ha" at bounding box center [437, 179] width 156 height 23
click at [460, 182] on input "white rice with j" at bounding box center [437, 179] width 156 height 23
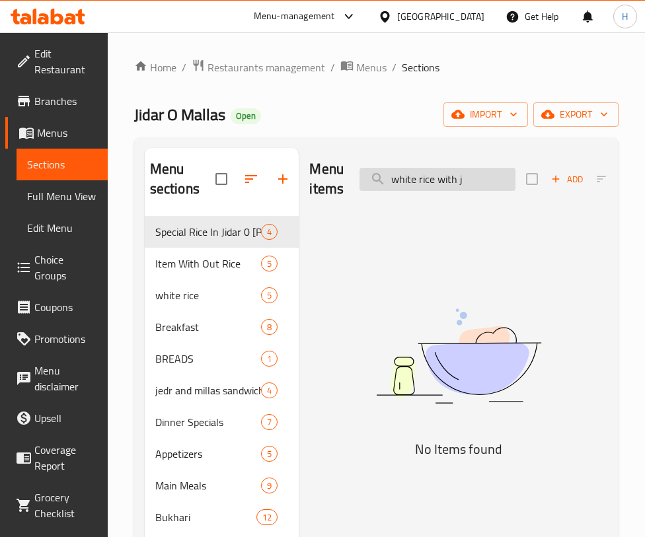
click at [460, 182] on input "white rice with j" at bounding box center [437, 179] width 156 height 23
click at [458, 181] on input "white rice with j" at bounding box center [437, 179] width 156 height 23
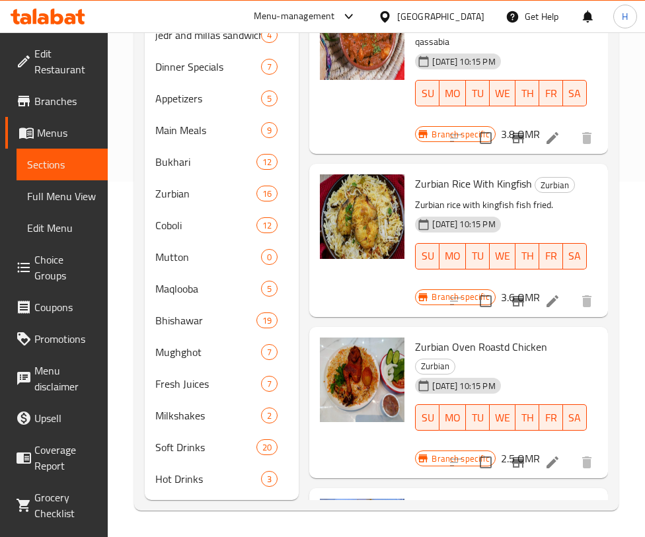
scroll to position [1336, 0]
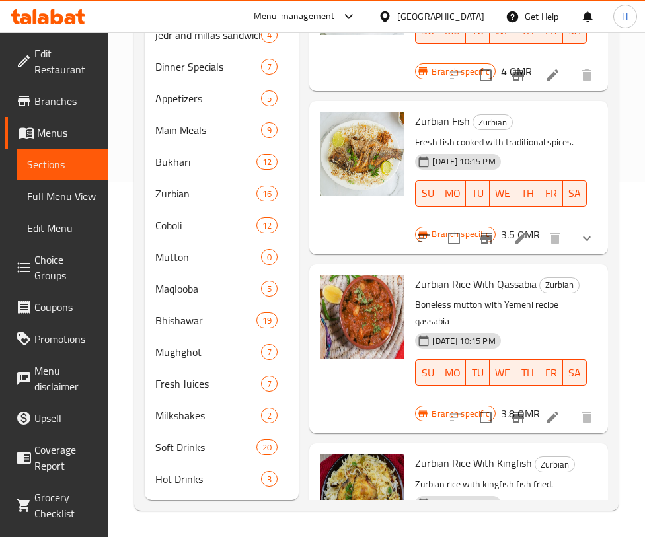
drag, startPoint x: 616, startPoint y: 67, endPoint x: 617, endPoint y: 60, distance: 7.3
click at [617, 60] on div "Menu sections Special Rice In Jidar 0 [PERSON_NAME] 4 Item With Out Rice 5 whit…" at bounding box center [376, 146] width 484 height 728
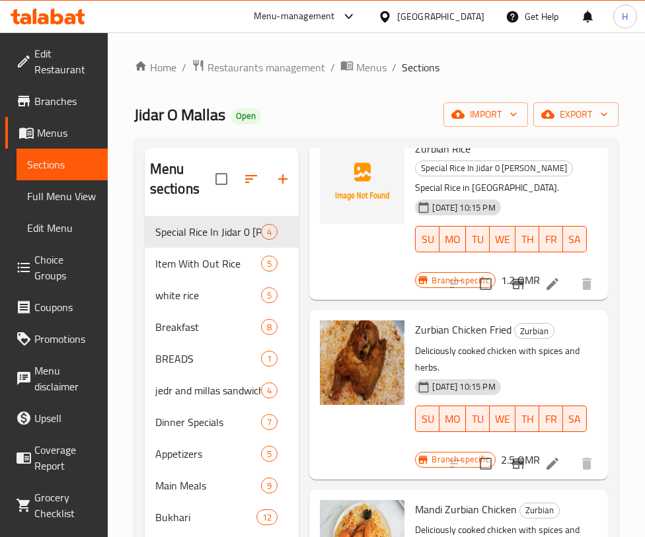
scroll to position [2, 0]
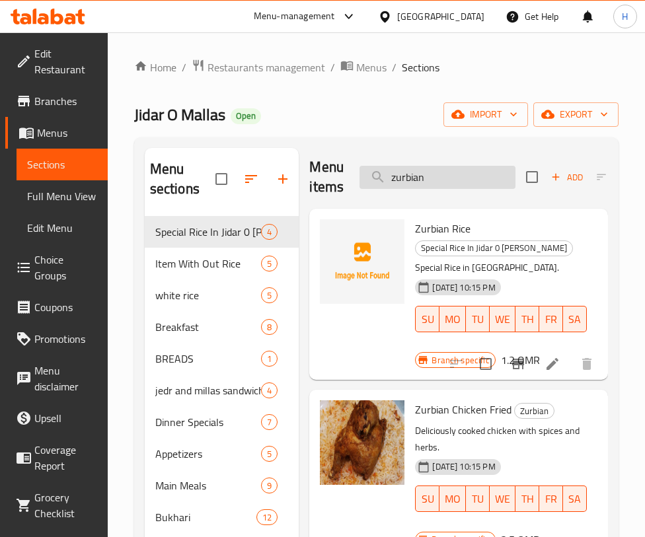
click at [464, 173] on input "zurbian" at bounding box center [437, 177] width 156 height 23
click at [464, 172] on input "zurbian" at bounding box center [437, 177] width 156 height 23
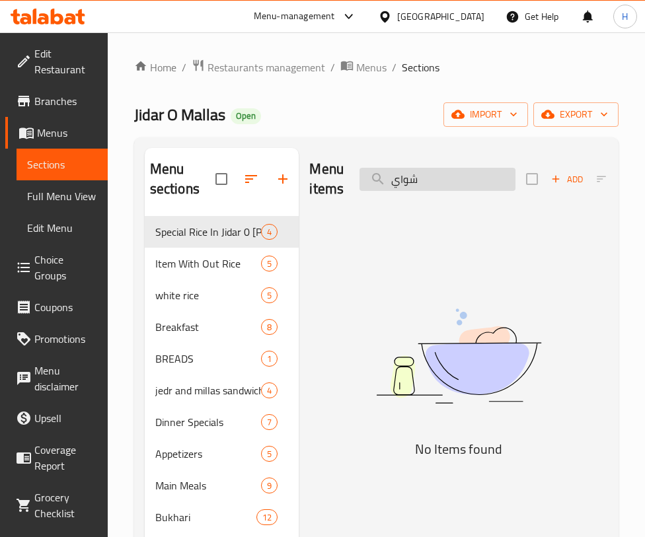
click at [464, 172] on input "شواي" at bounding box center [437, 179] width 156 height 23
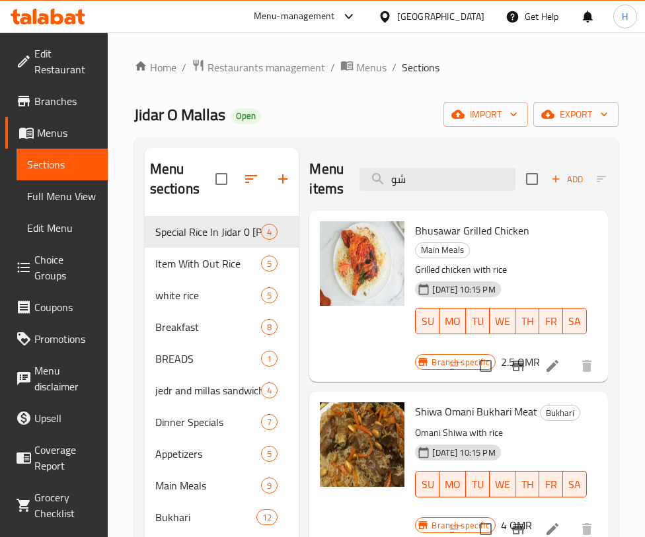
type input "ش"
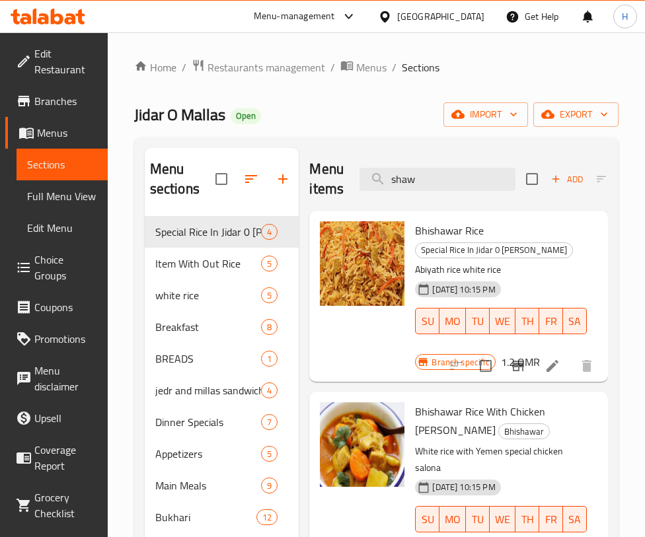
drag, startPoint x: 581, startPoint y: 213, endPoint x: 188, endPoint y: 145, distance: 398.3
click at [188, 145] on div "Menu sections Special Rice In Jidar 0 [PERSON_NAME] 4 Item With Out Rice 5 whit…" at bounding box center [376, 501] width 484 height 728
click at [436, 170] on input "shaw" at bounding box center [437, 179] width 156 height 23
click at [437, 172] on input "shaw" at bounding box center [437, 179] width 156 height 23
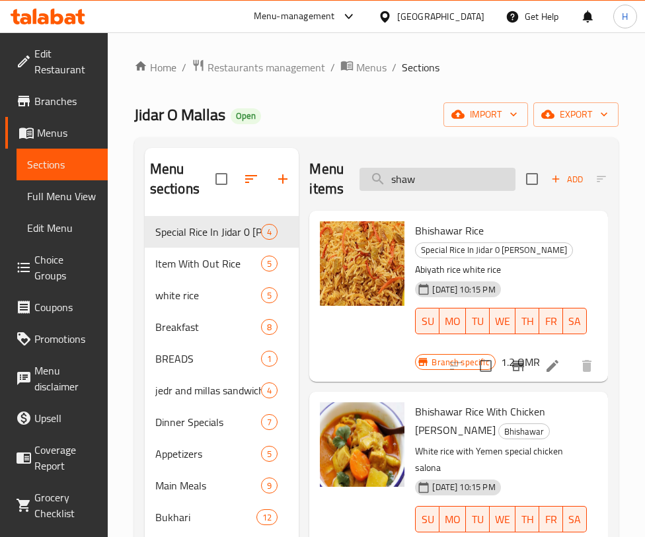
click at [476, 171] on input "shaw" at bounding box center [437, 179] width 156 height 23
click at [476, 168] on input "shaw" at bounding box center [437, 179] width 156 height 23
click at [476, 170] on input "shaw" at bounding box center [437, 179] width 156 height 23
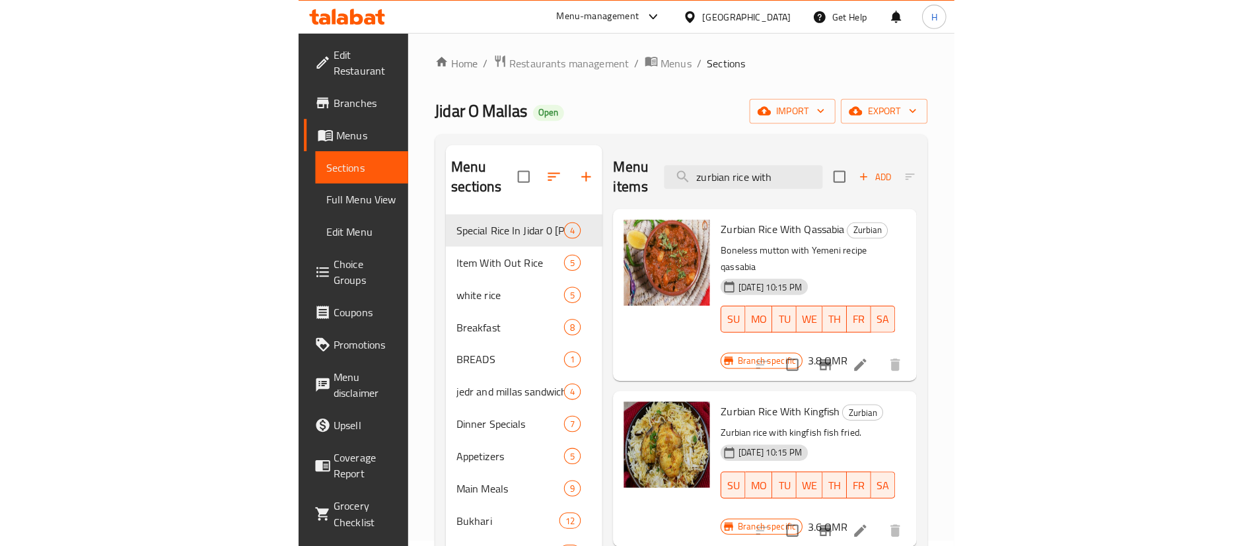
scroll to position [4, 0]
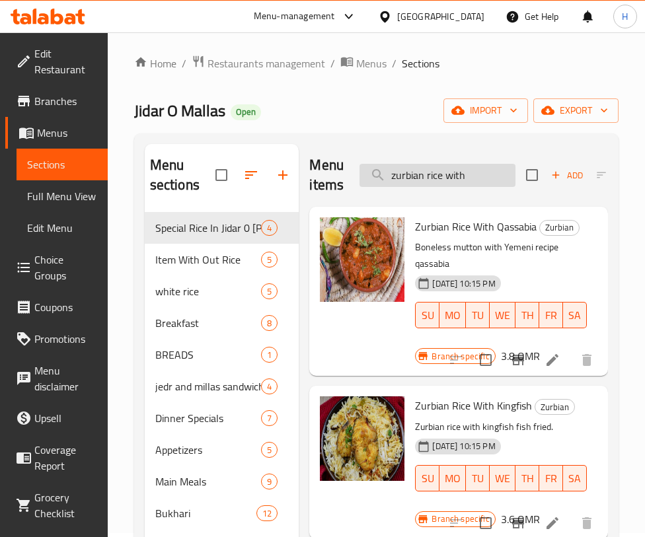
click at [439, 180] on input "zurbian rice with" at bounding box center [437, 175] width 156 height 23
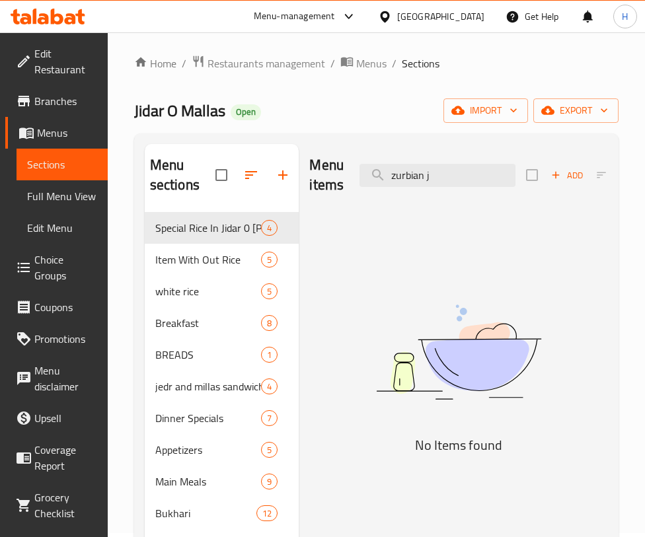
type input "zurbian j"
click at [512, 279] on img at bounding box center [458, 352] width 299 height 159
